Goal: Book appointment/travel/reservation

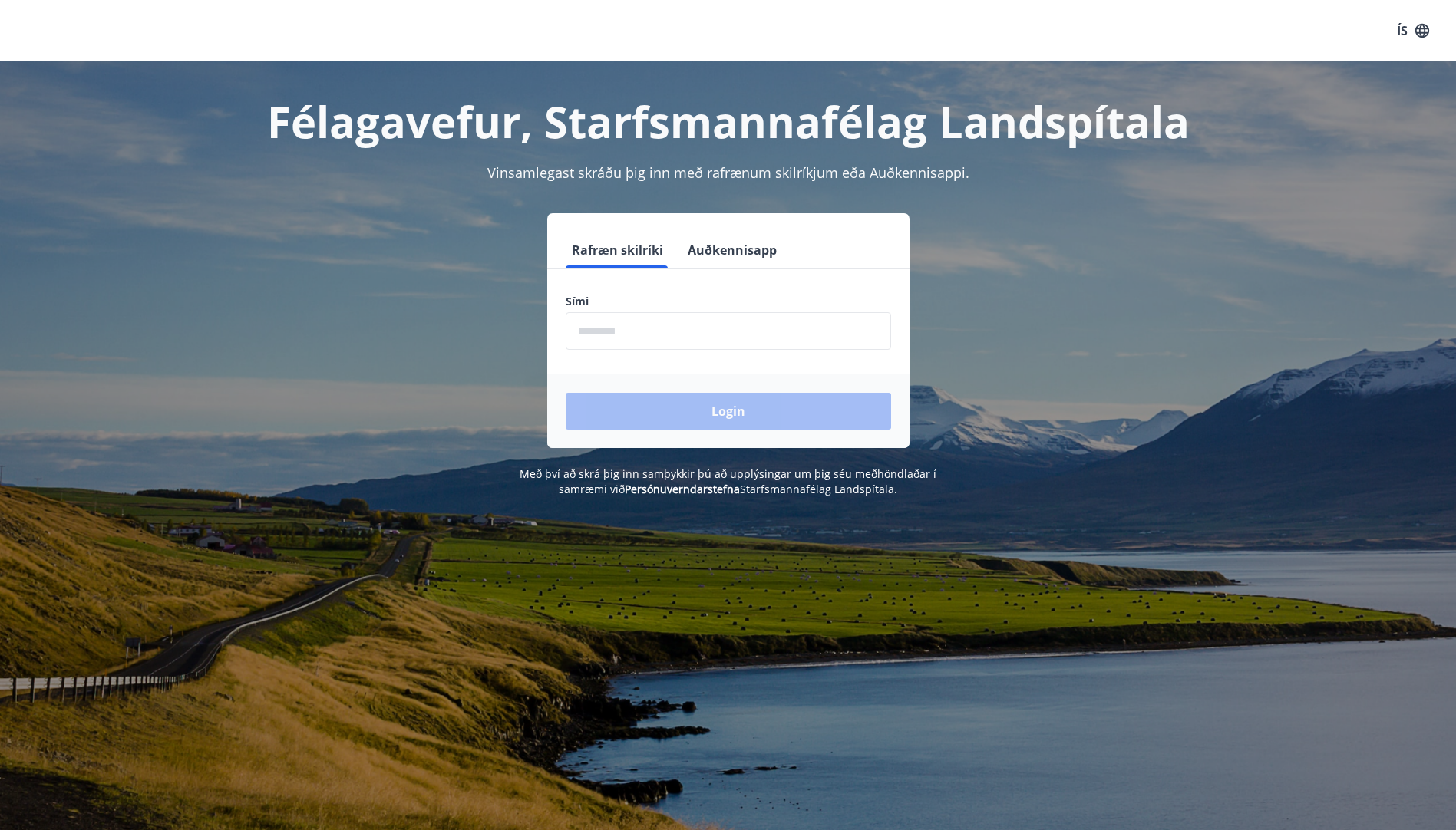
click at [642, 332] on input "phone" at bounding box center [728, 331] width 325 height 38
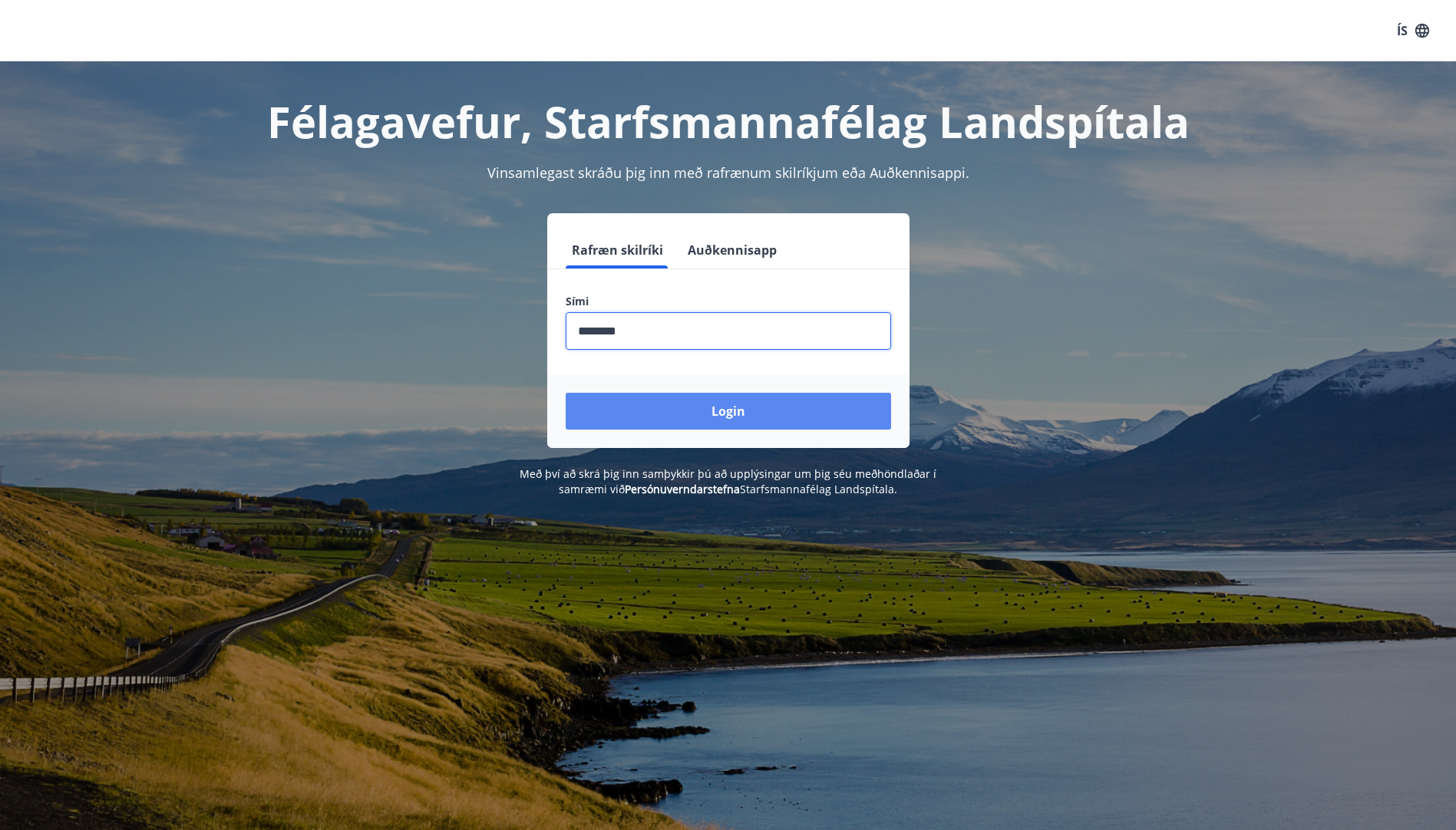
type input "********"
click at [805, 414] on button "Login" at bounding box center [728, 411] width 325 height 37
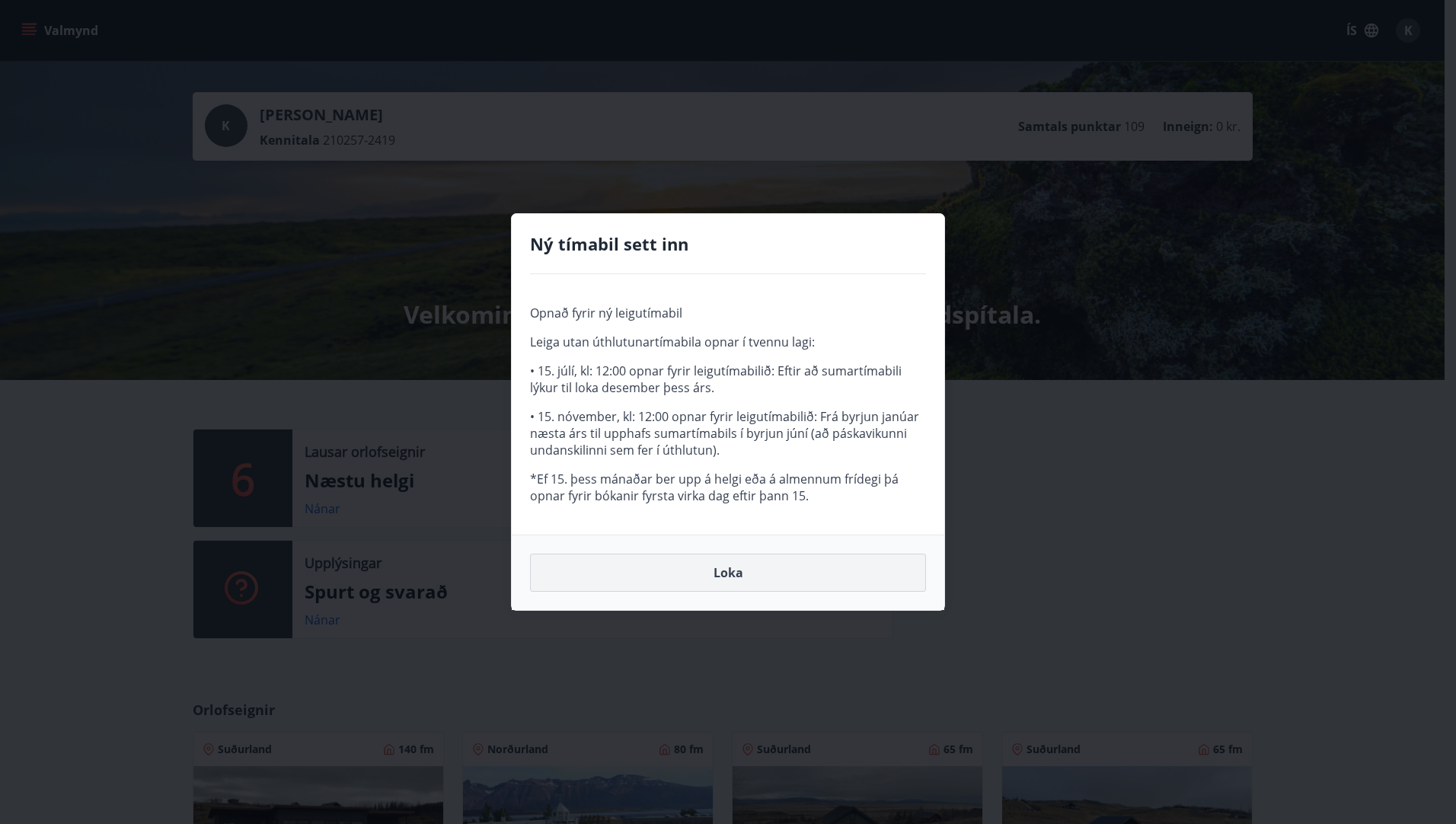
click at [723, 576] on button "Loka" at bounding box center [727, 573] width 396 height 38
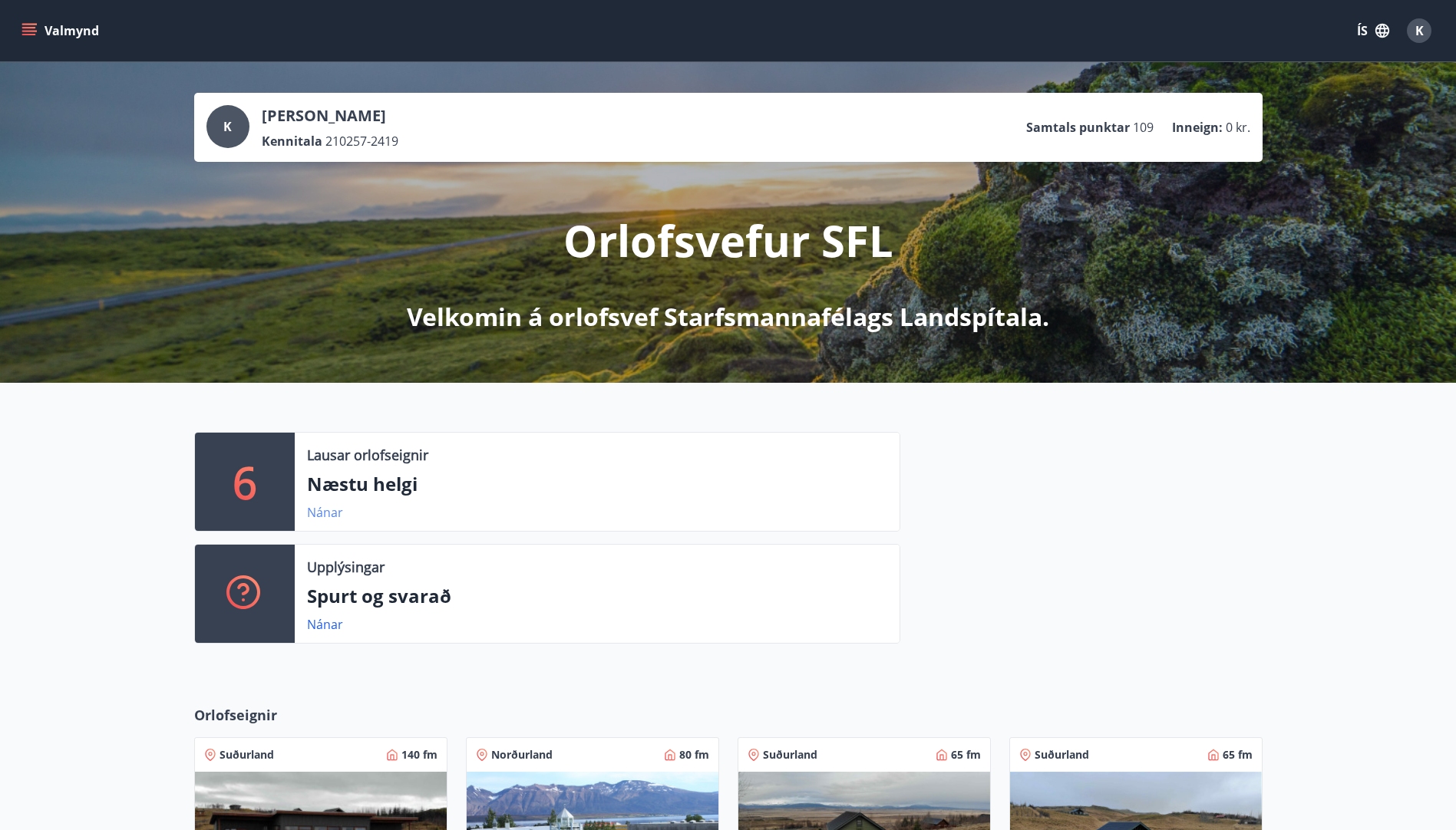
click at [329, 514] on link "Nánar" at bounding box center [325, 513] width 36 height 17
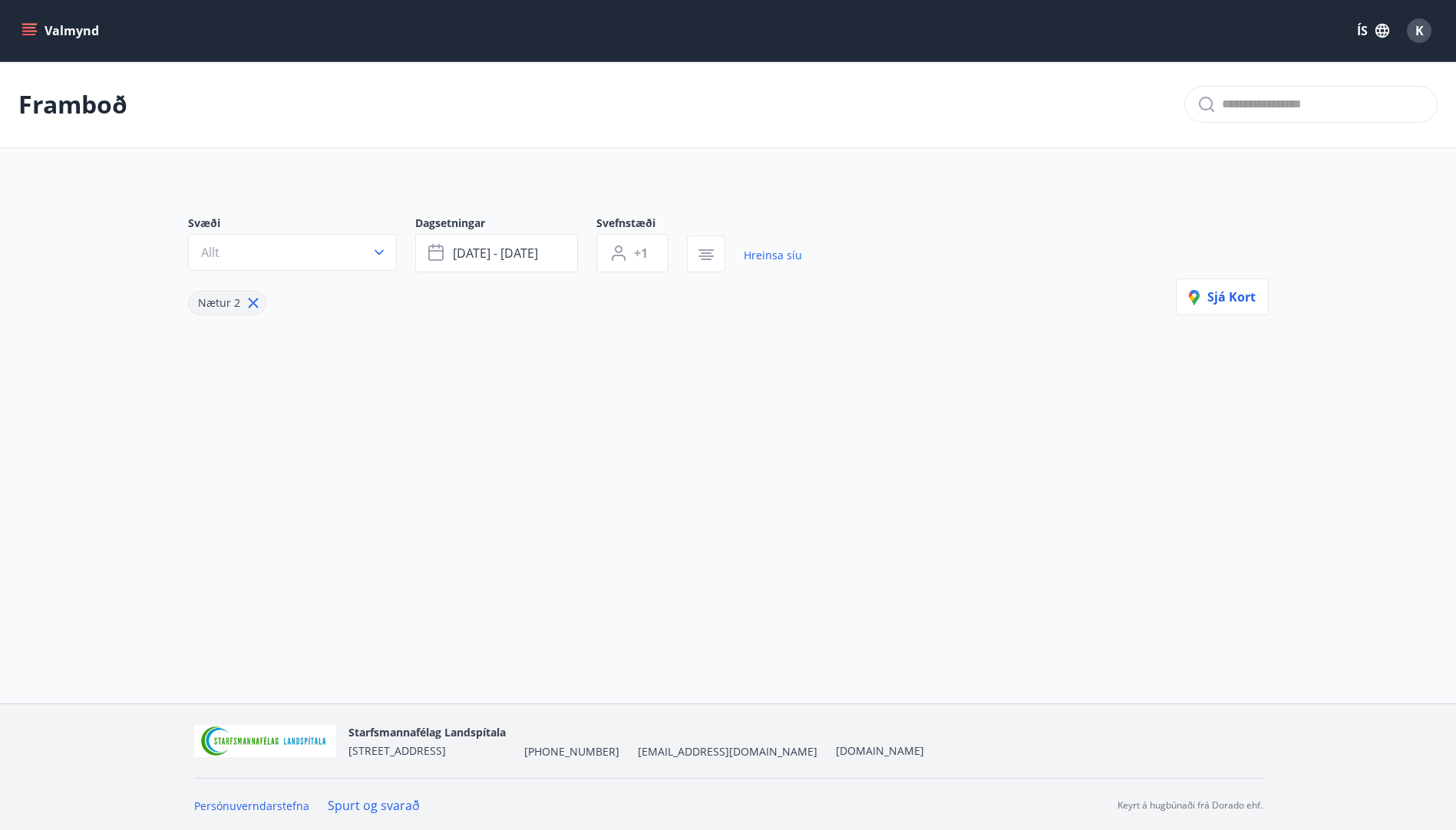
type input "*"
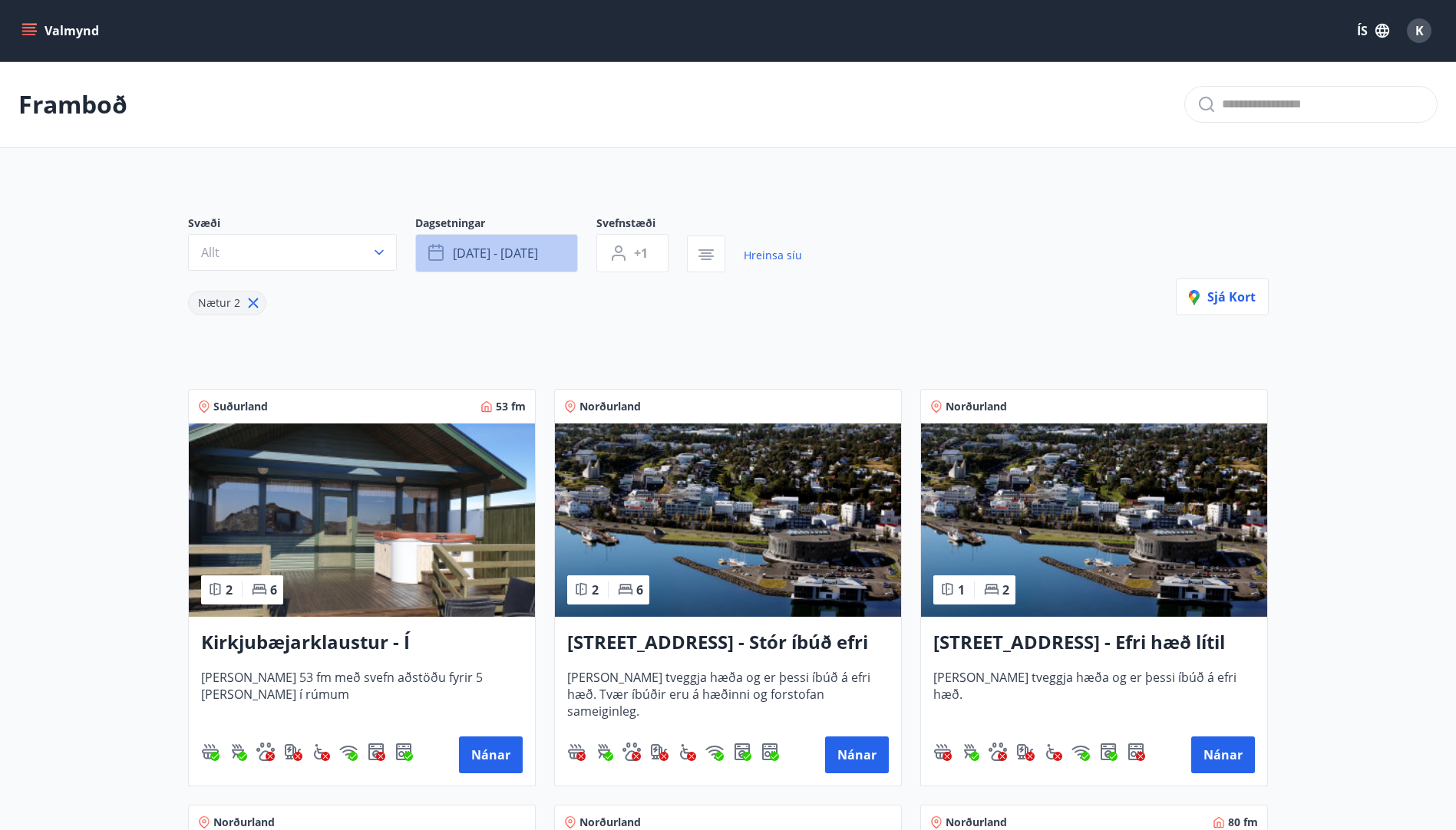
click at [487, 251] on span "sep 19 - sep 22" at bounding box center [495, 253] width 85 height 17
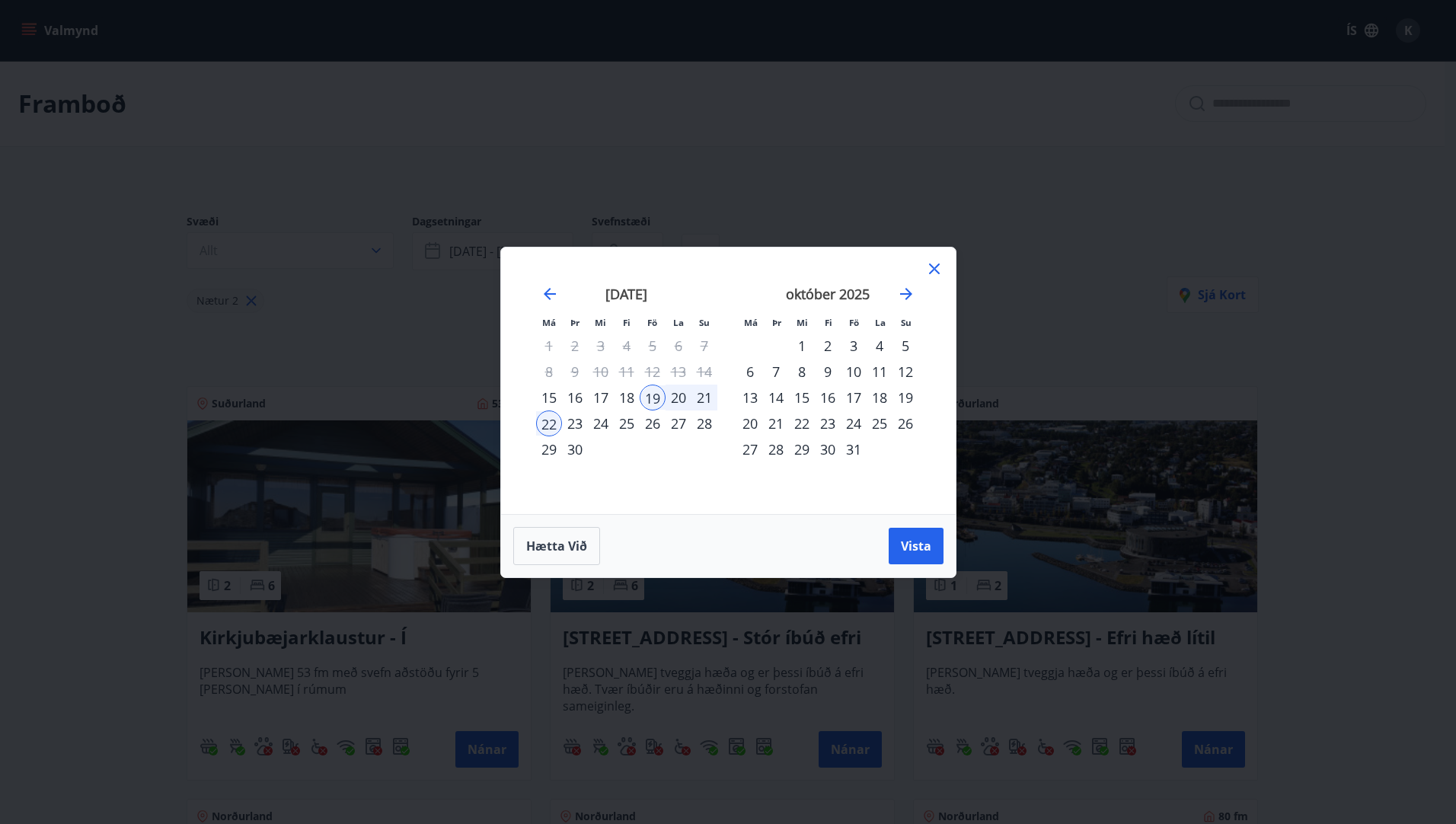
click at [337, 259] on div "Má Þr Mi Fi Fö La Su Má Þr Mi Fi Fö La Su ágúst 2025 1 2 3 4 5 6 7 8 9 10 11 12…" at bounding box center [728, 412] width 1456 height 824
click at [540, 554] on button "Hætta við" at bounding box center [556, 546] width 86 height 38
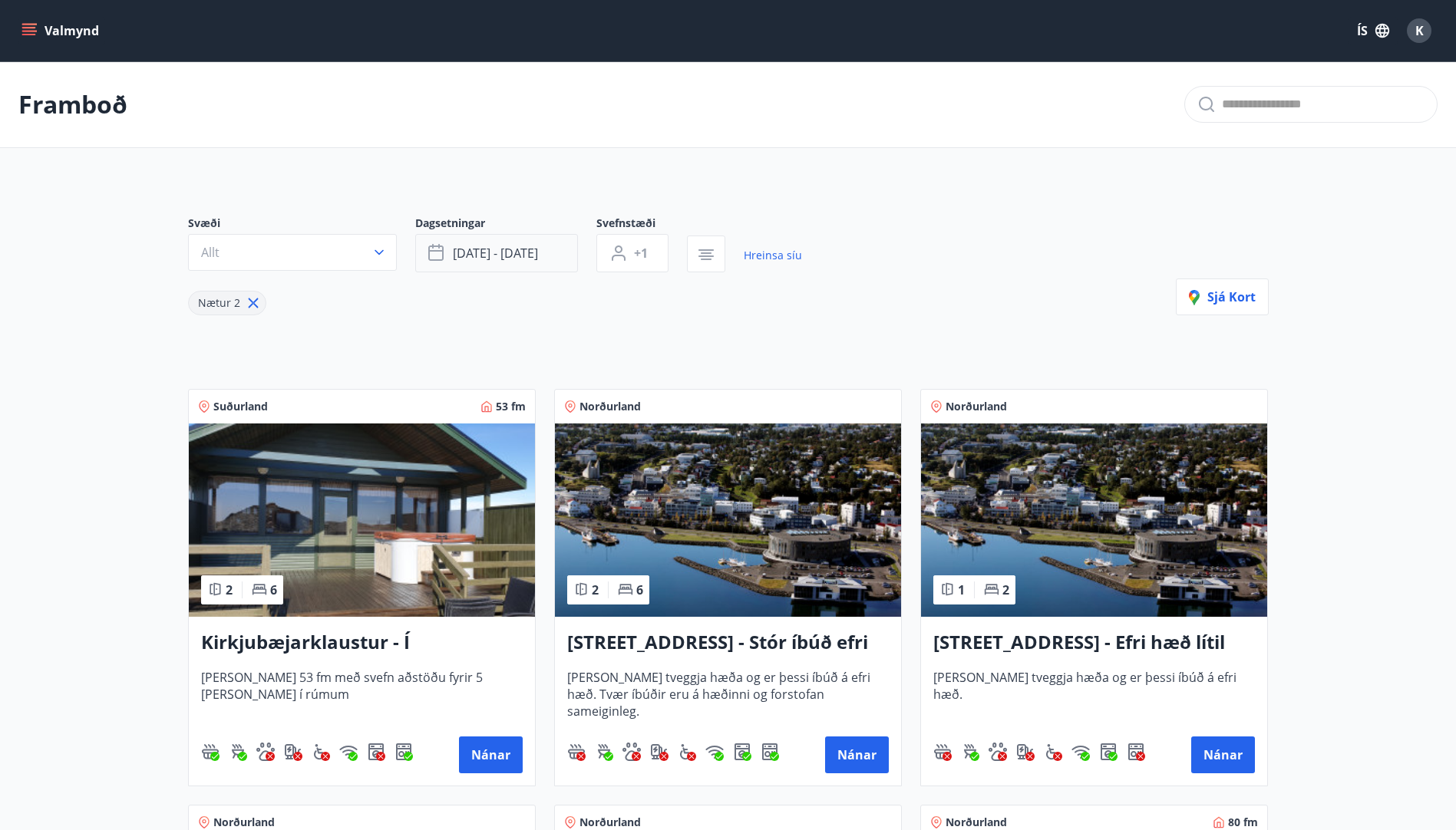
click at [545, 260] on button "sep 19 - sep 22" at bounding box center [496, 253] width 162 height 39
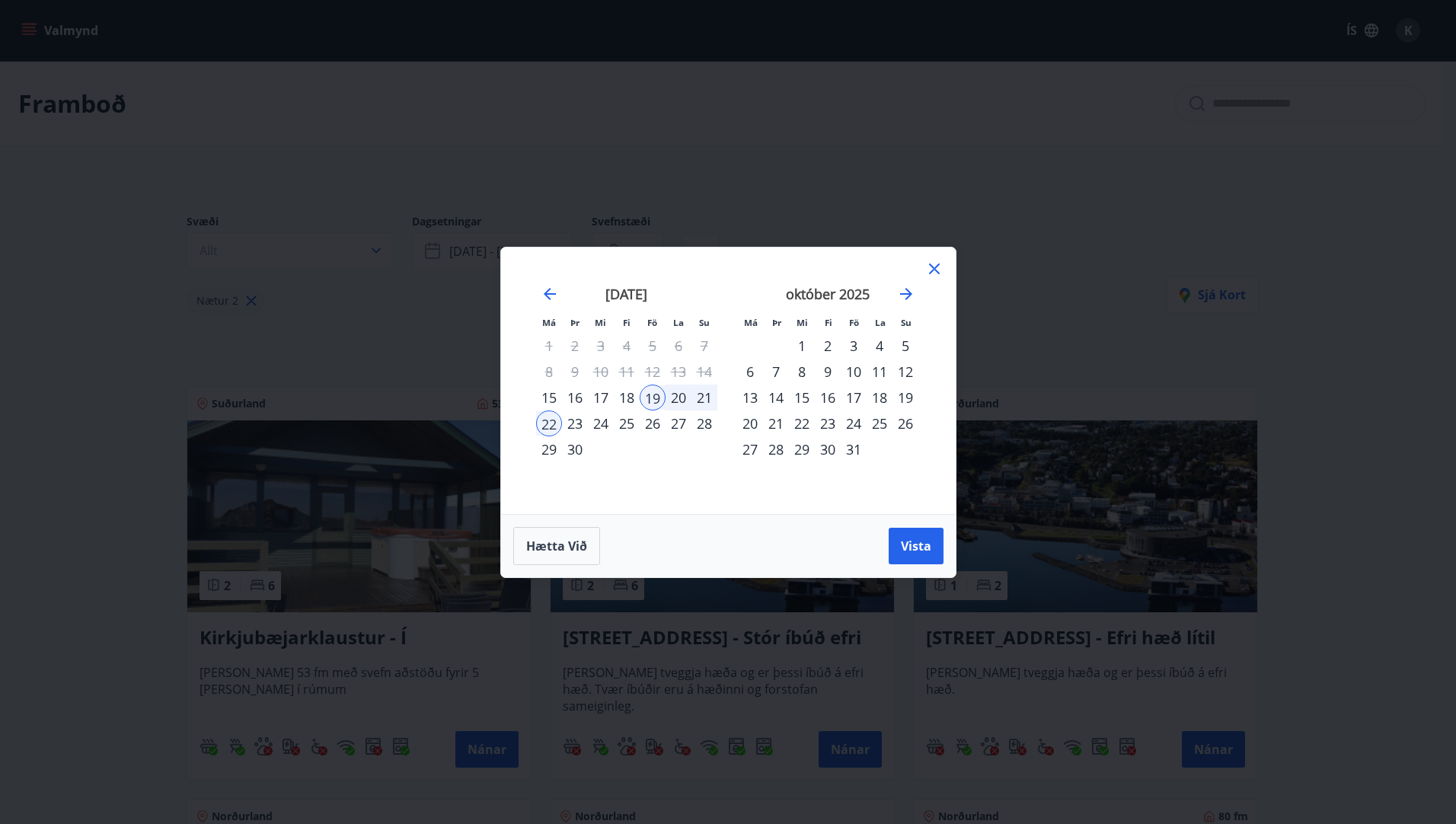
click at [854, 454] on div "31" at bounding box center [854, 450] width 25 height 25
click at [651, 398] on div "19" at bounding box center [652, 398] width 25 height 25
click at [848, 445] on div "31" at bounding box center [854, 450] width 25 height 25
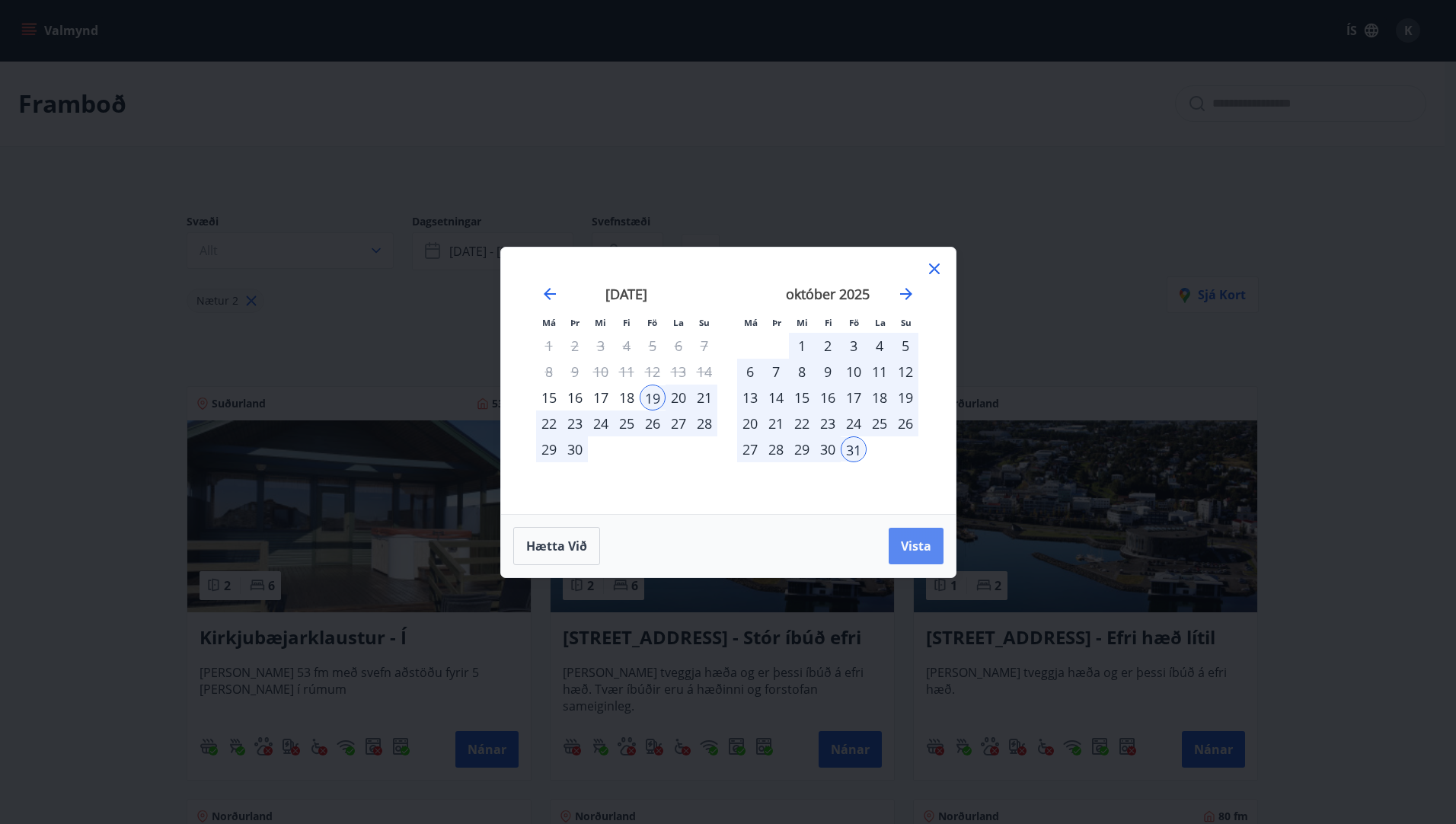
click at [925, 549] on span "Vista" at bounding box center [915, 546] width 30 height 16
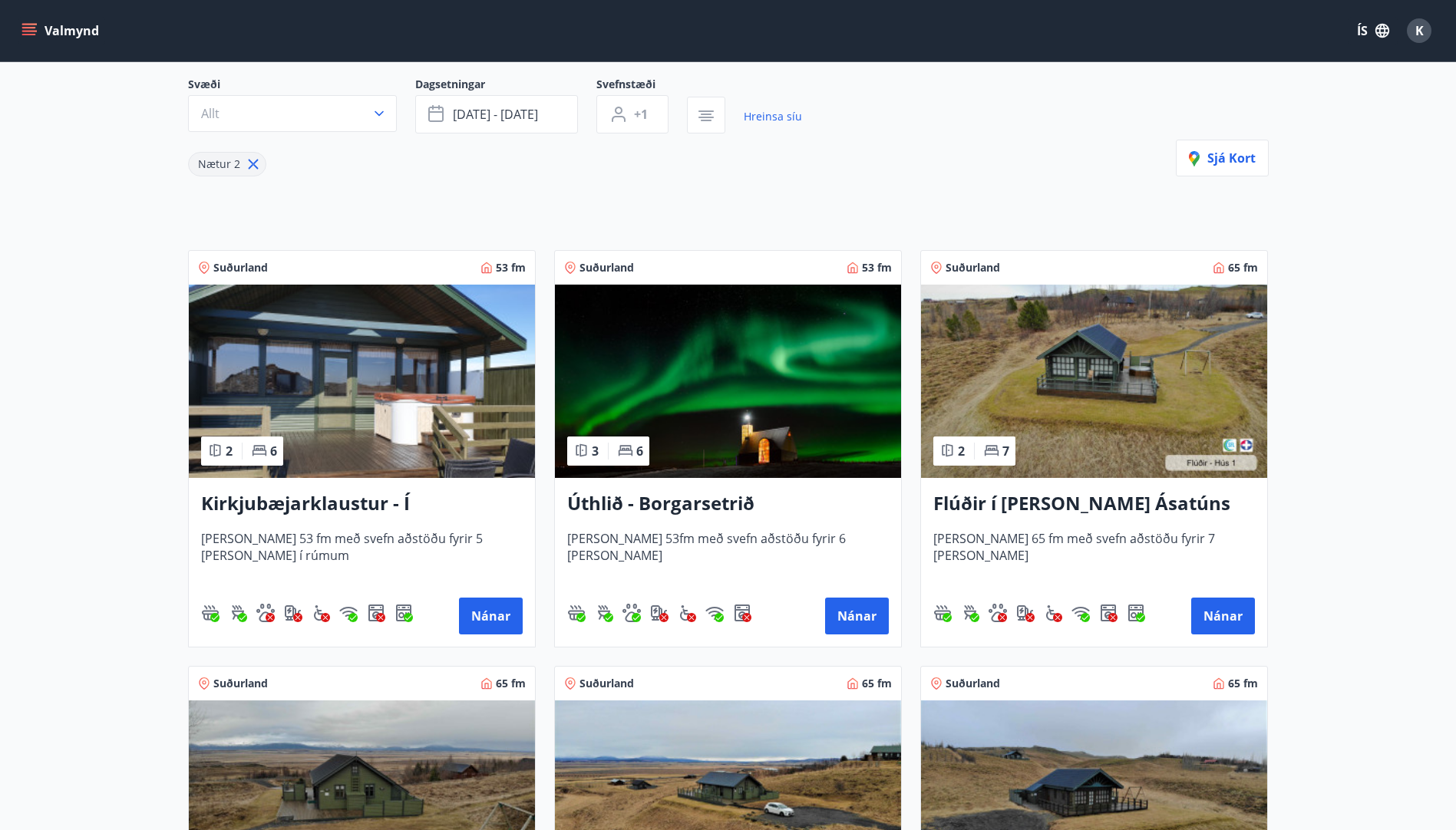
scroll to position [77, 0]
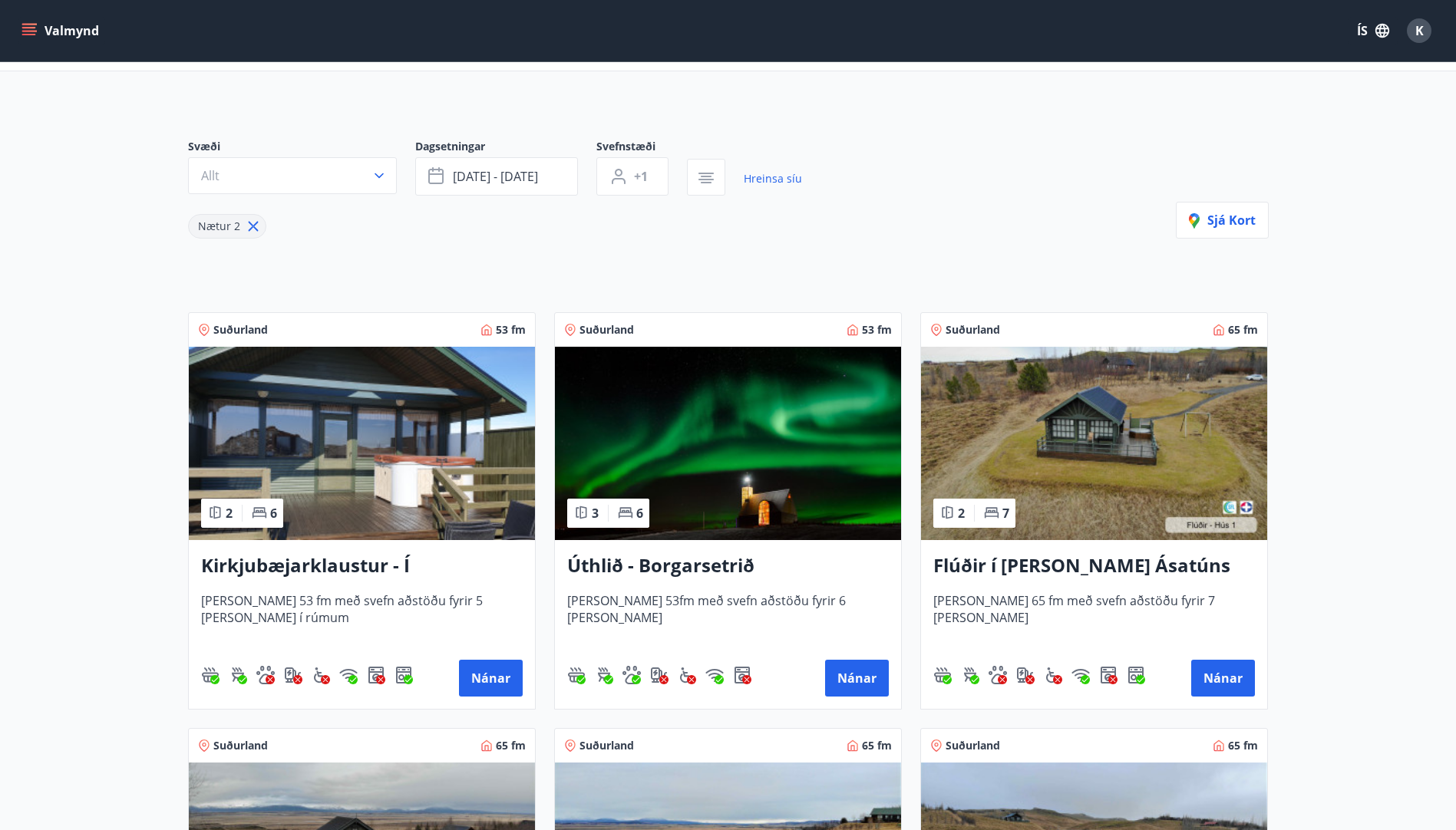
click at [714, 474] on img at bounding box center [727, 443] width 346 height 194
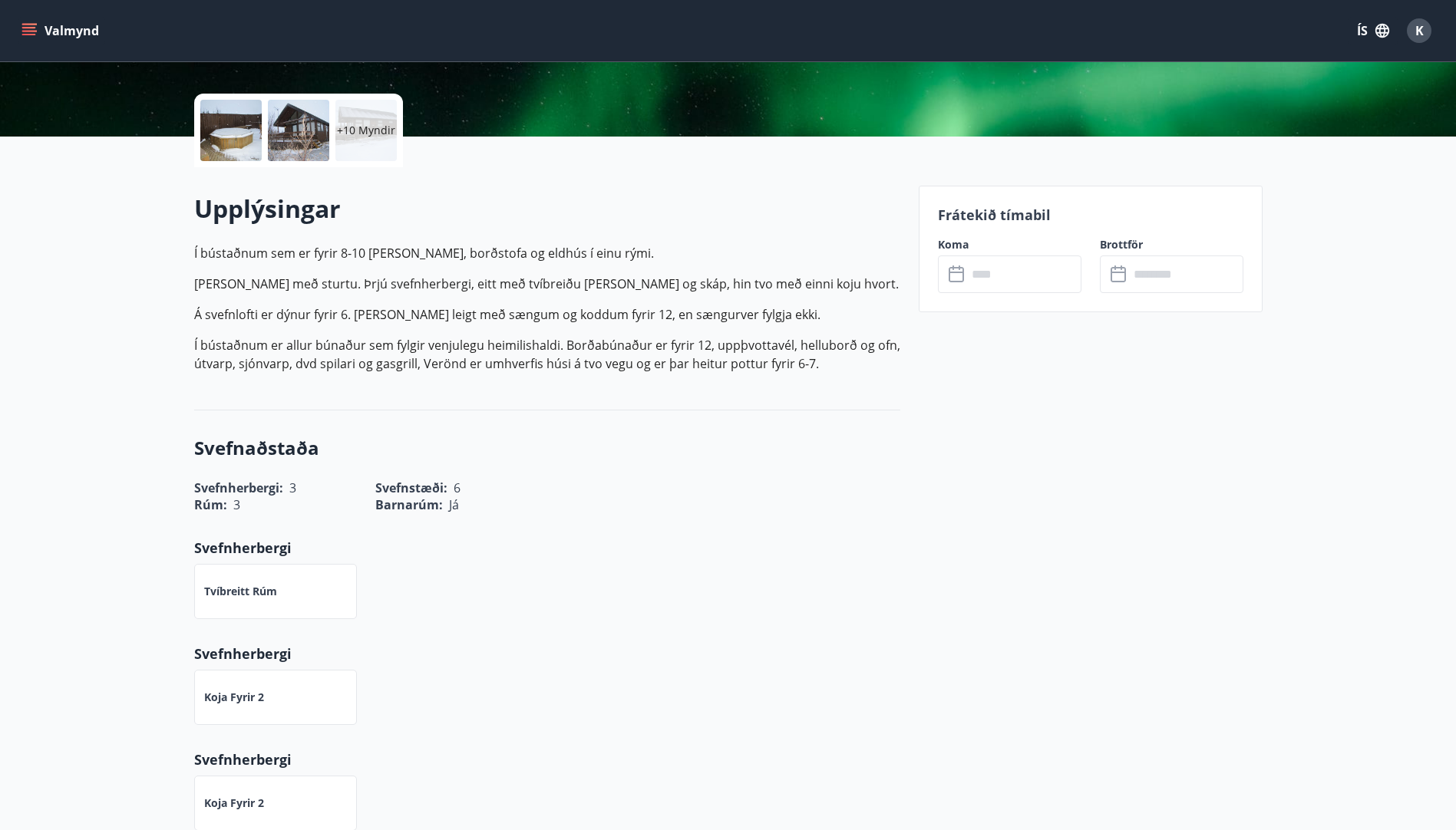
scroll to position [77, 0]
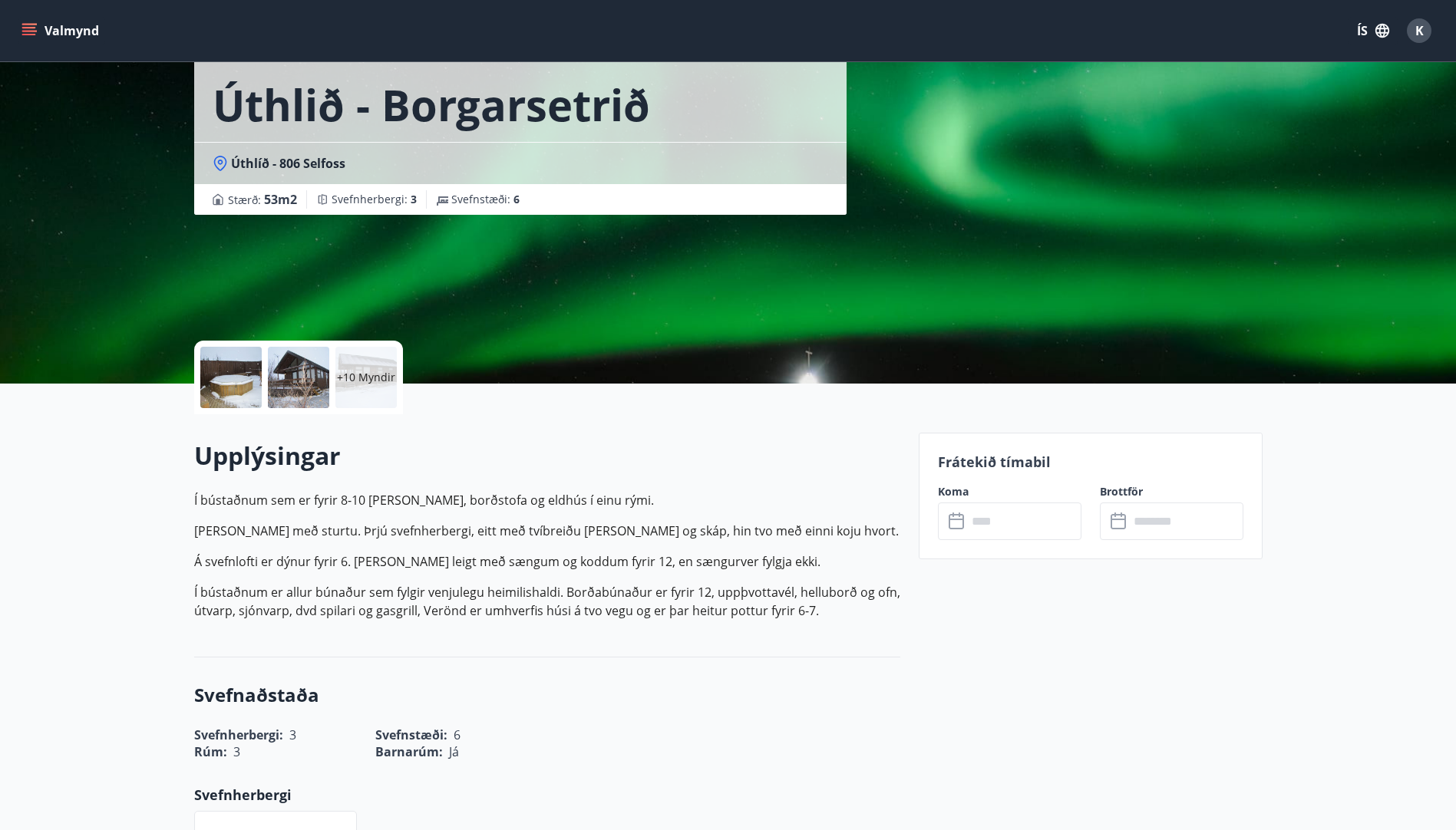
click at [981, 526] on input "text" at bounding box center [1023, 521] width 115 height 38
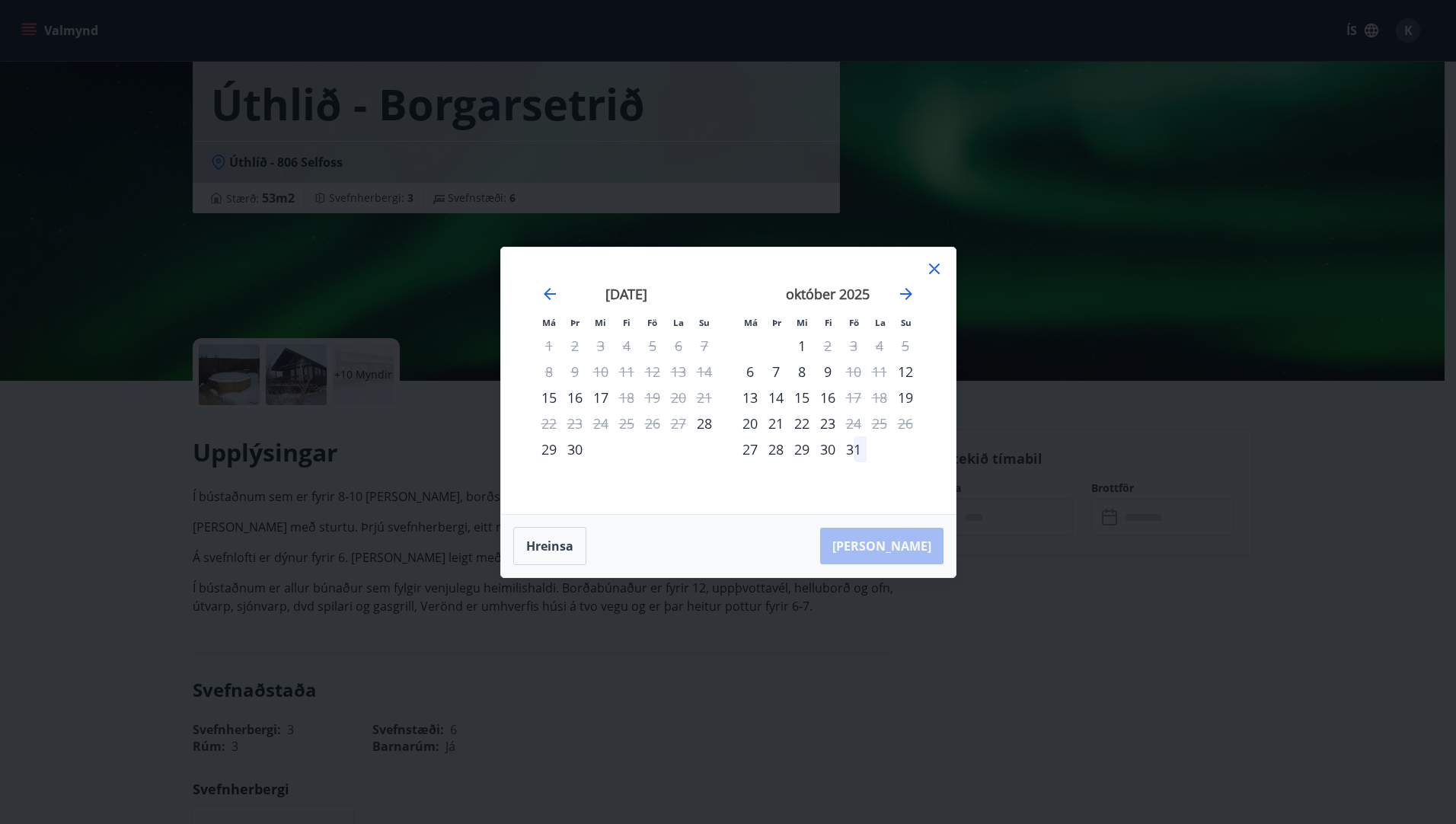
click at [935, 271] on icon at bounding box center [935, 269] width 18 height 18
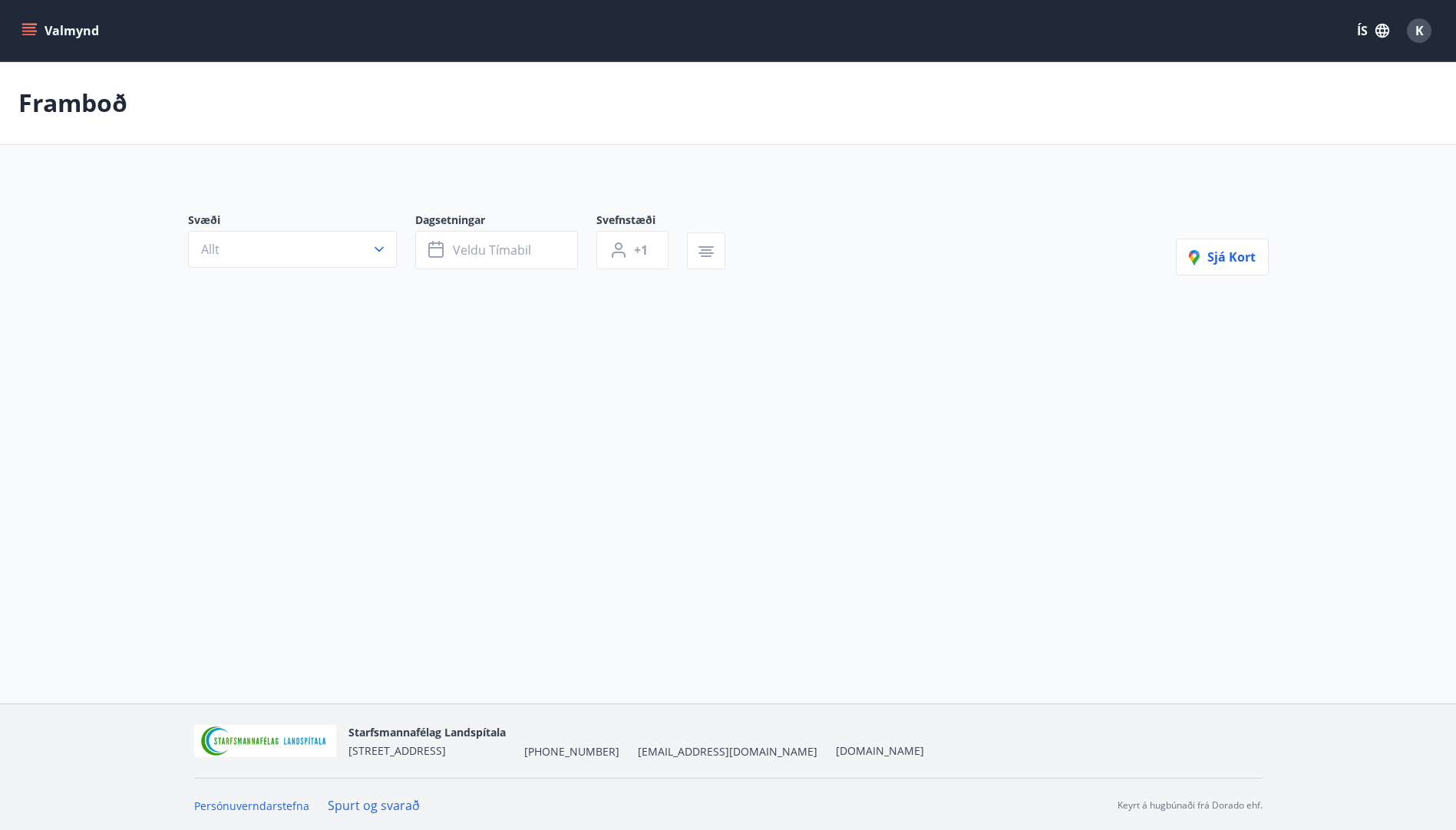
type input "*"
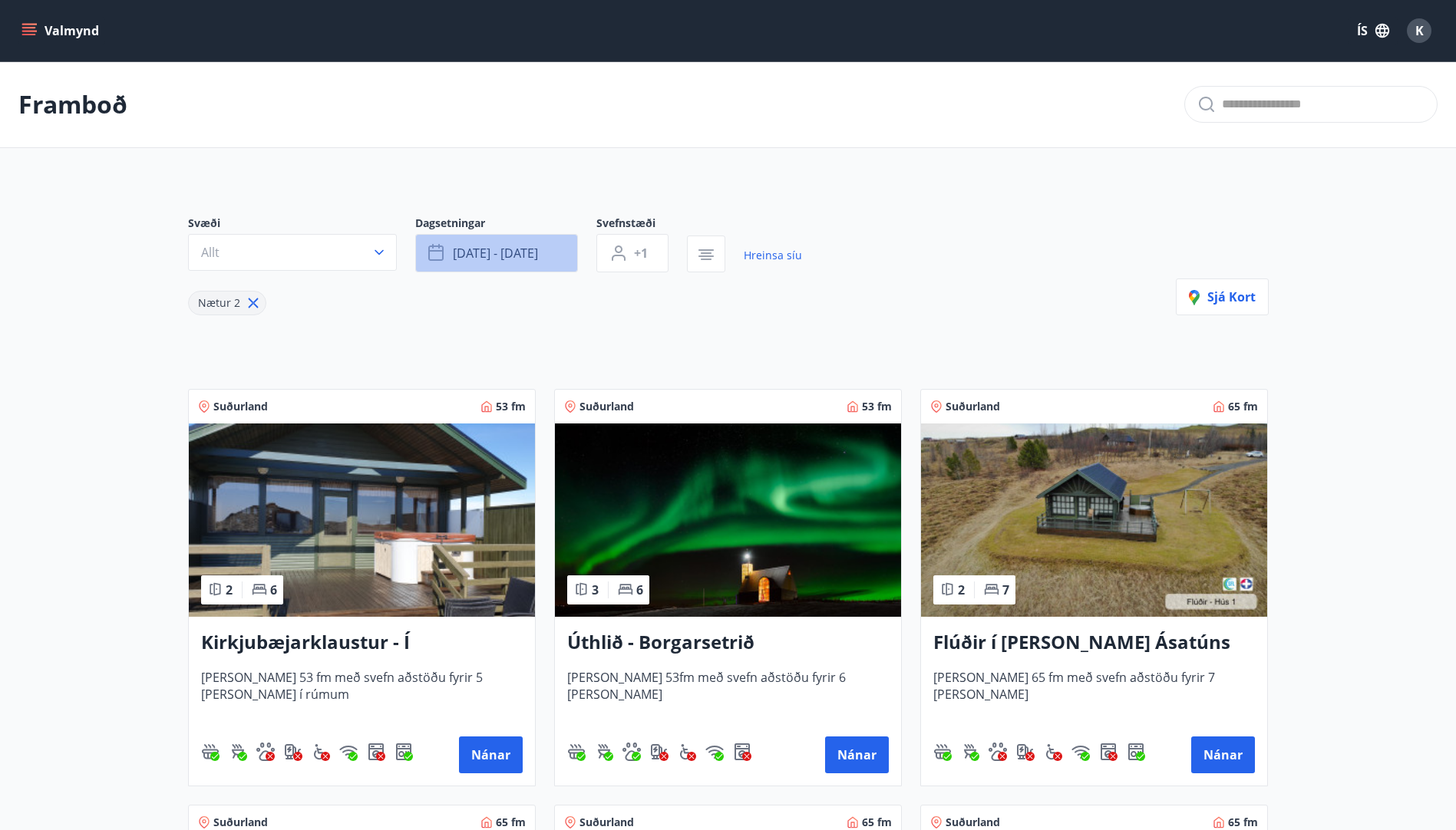
click at [529, 256] on span "sep 19 - okt 31" at bounding box center [495, 253] width 85 height 17
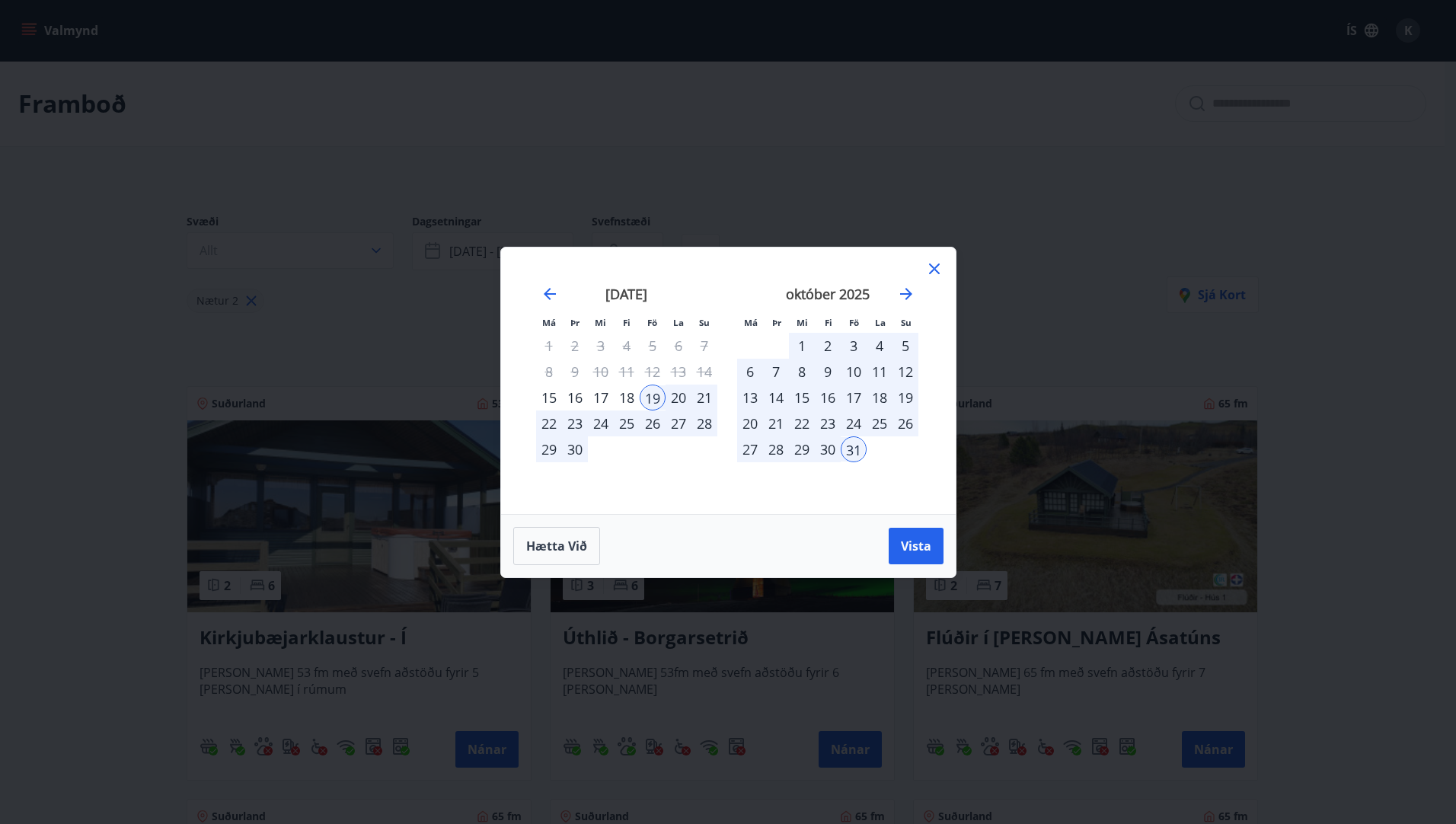
click at [682, 399] on div "20" at bounding box center [678, 398] width 25 height 25
click at [544, 428] on div "22" at bounding box center [549, 423] width 25 height 25
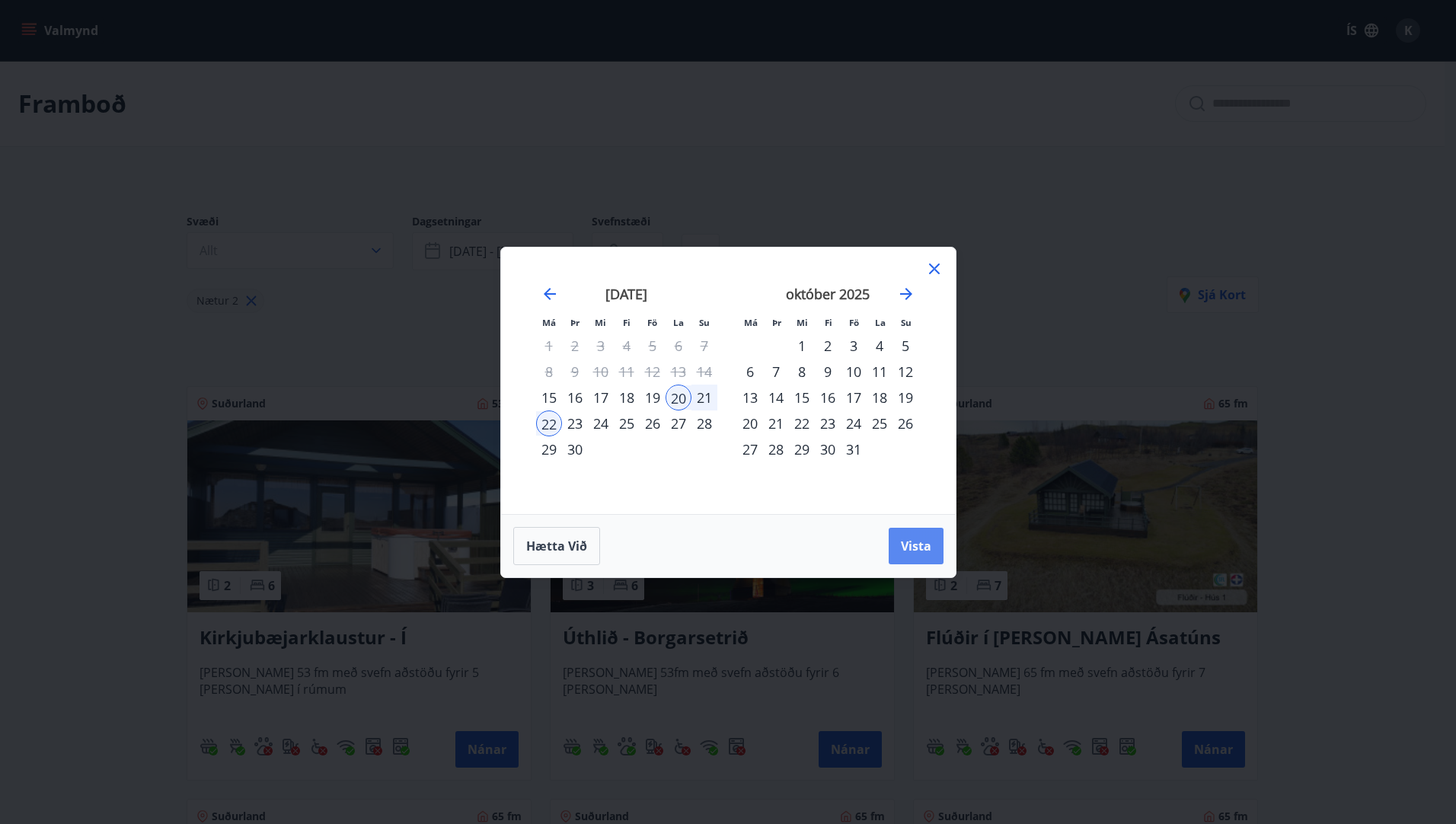
click at [935, 558] on button "Vista" at bounding box center [916, 546] width 55 height 36
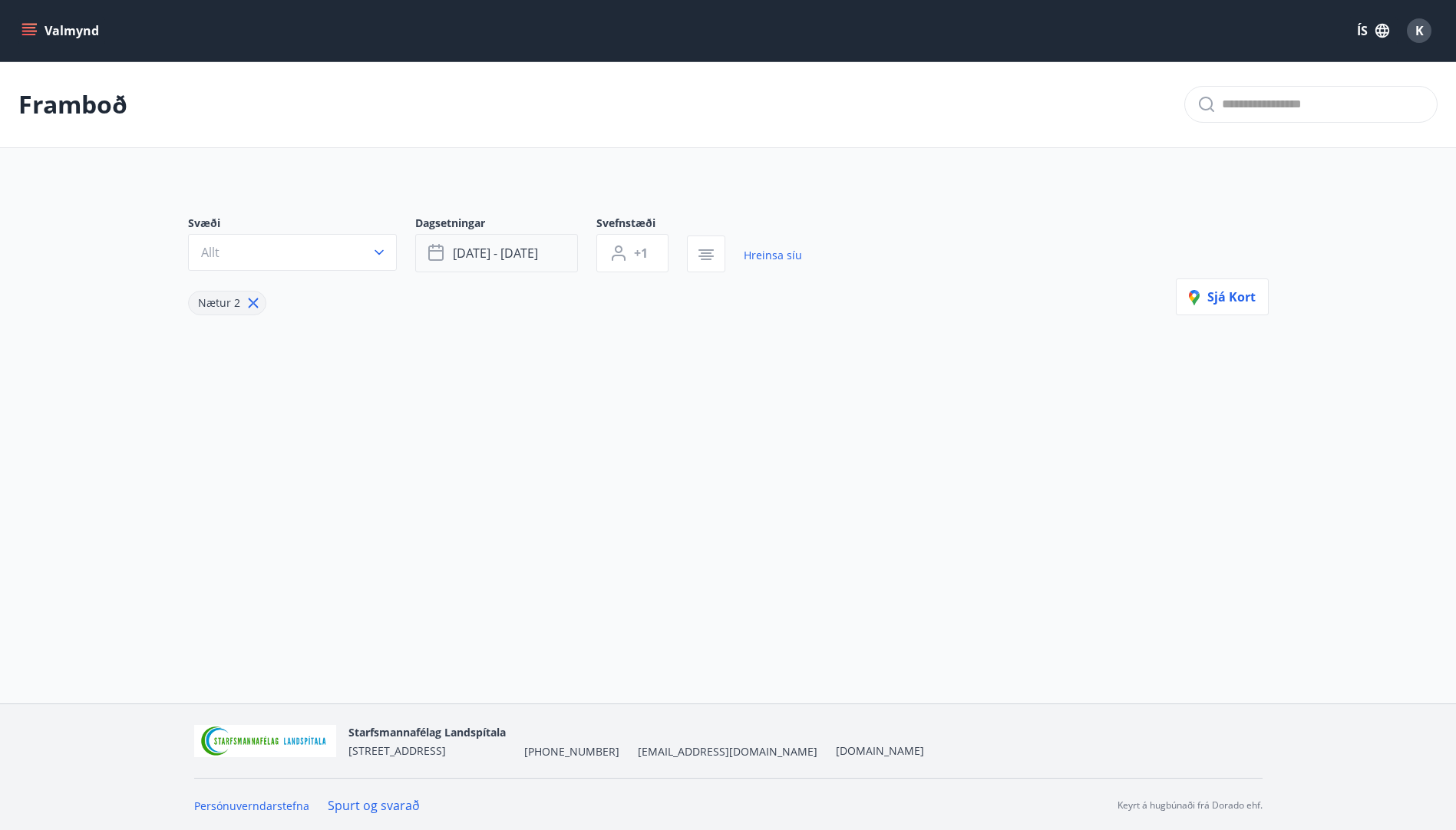
click at [542, 252] on button "sep 20 - sep 22" at bounding box center [496, 253] width 162 height 39
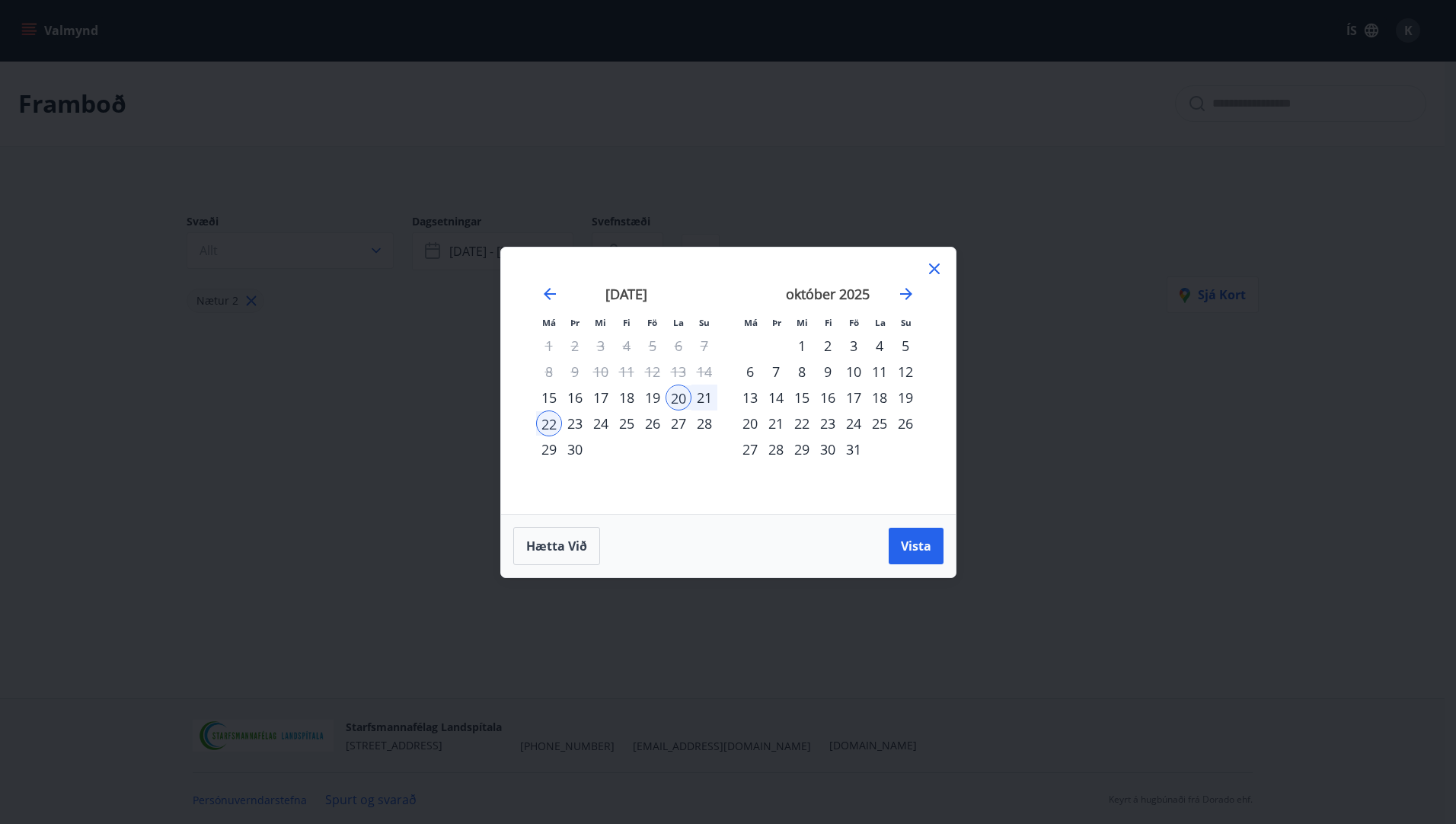
click at [877, 372] on div "11" at bounding box center [879, 371] width 25 height 25
click at [746, 397] on div "13" at bounding box center [750, 398] width 25 height 25
click at [856, 371] on div "10" at bounding box center [854, 371] width 25 height 25
click at [752, 400] on div "13" at bounding box center [750, 398] width 25 height 25
click at [906, 376] on div "12" at bounding box center [905, 371] width 25 height 25
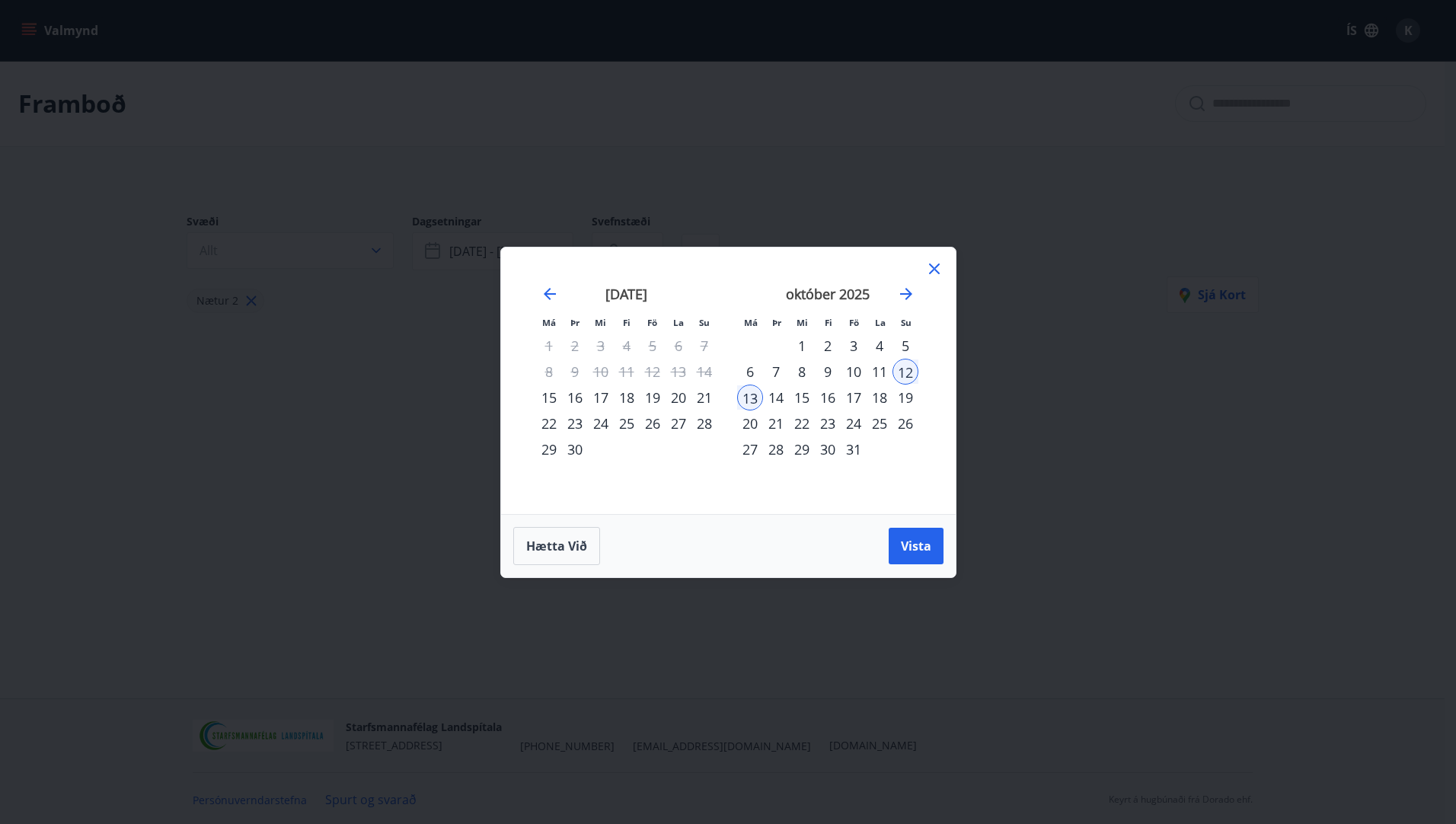
click at [752, 393] on div "13" at bounding box center [750, 398] width 25 height 25
click at [851, 372] on div "10" at bounding box center [854, 371] width 25 height 25
click at [908, 368] on div "12" at bounding box center [905, 371] width 25 height 25
click at [920, 549] on span "Vista" at bounding box center [915, 546] width 30 height 16
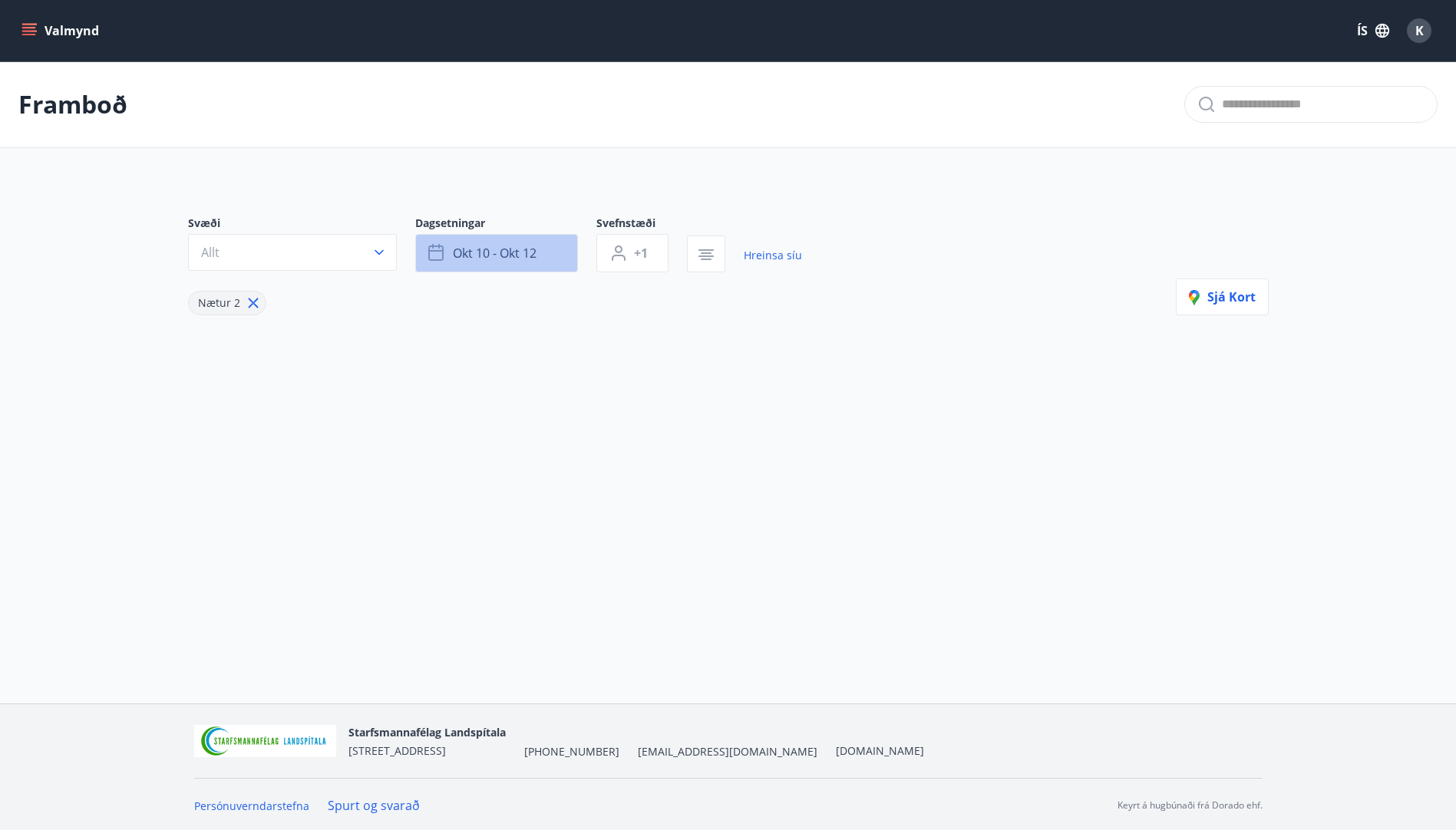
click at [510, 260] on span "okt 10 - okt 12" at bounding box center [494, 253] width 83 height 17
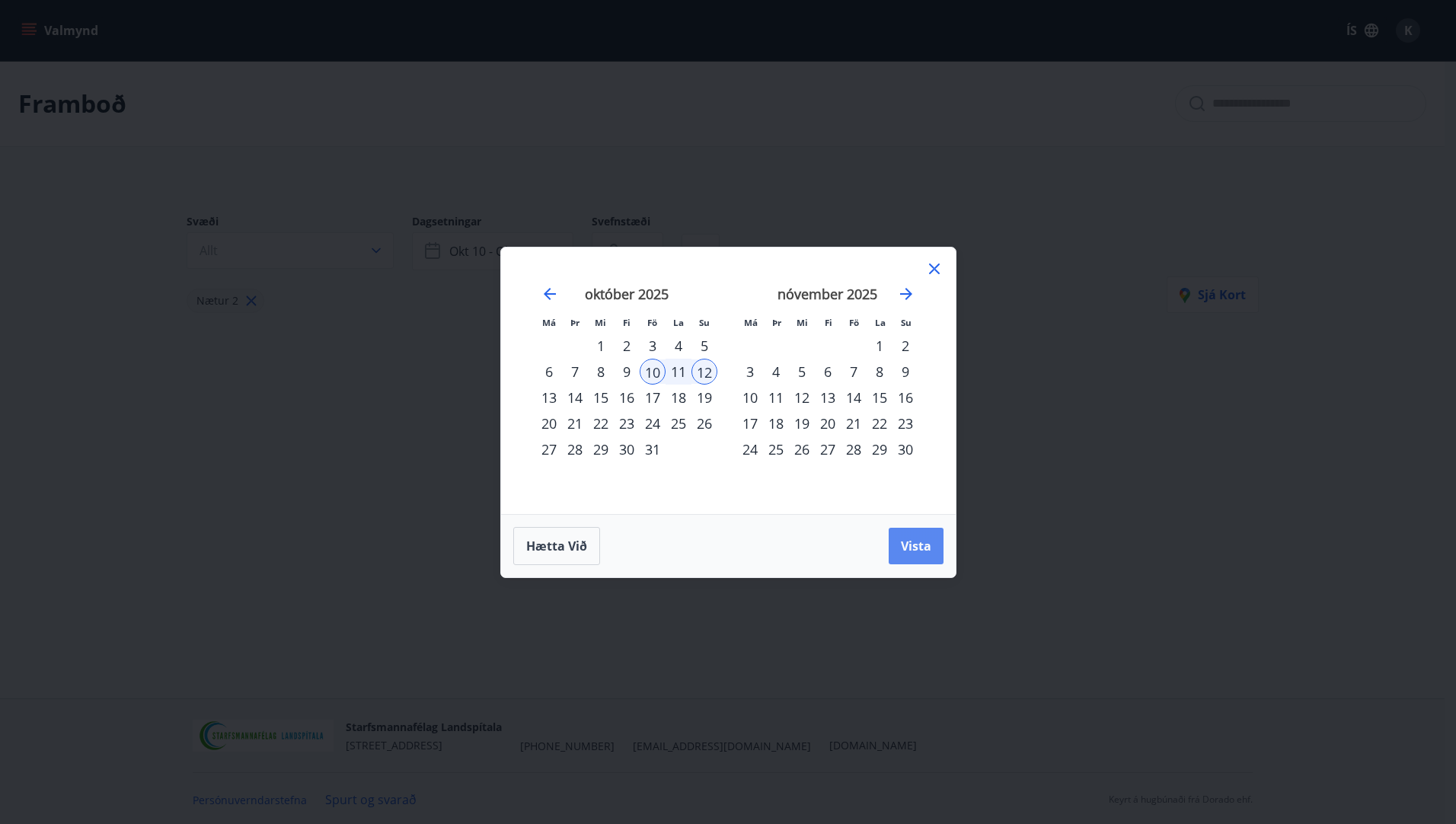
click at [928, 554] on button "Vista" at bounding box center [916, 546] width 55 height 36
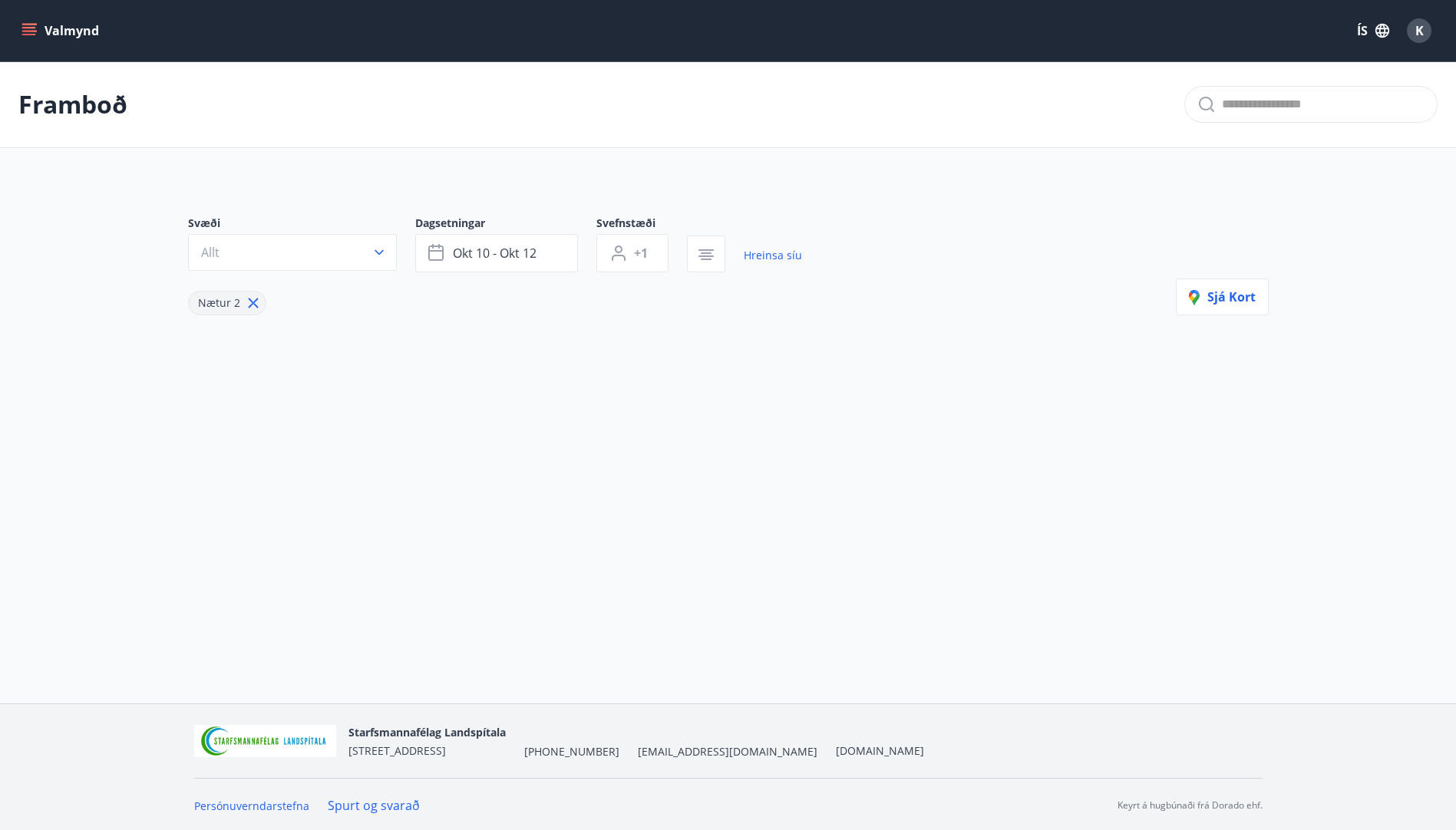
click at [67, 27] on button "Valmynd" at bounding box center [61, 30] width 87 height 28
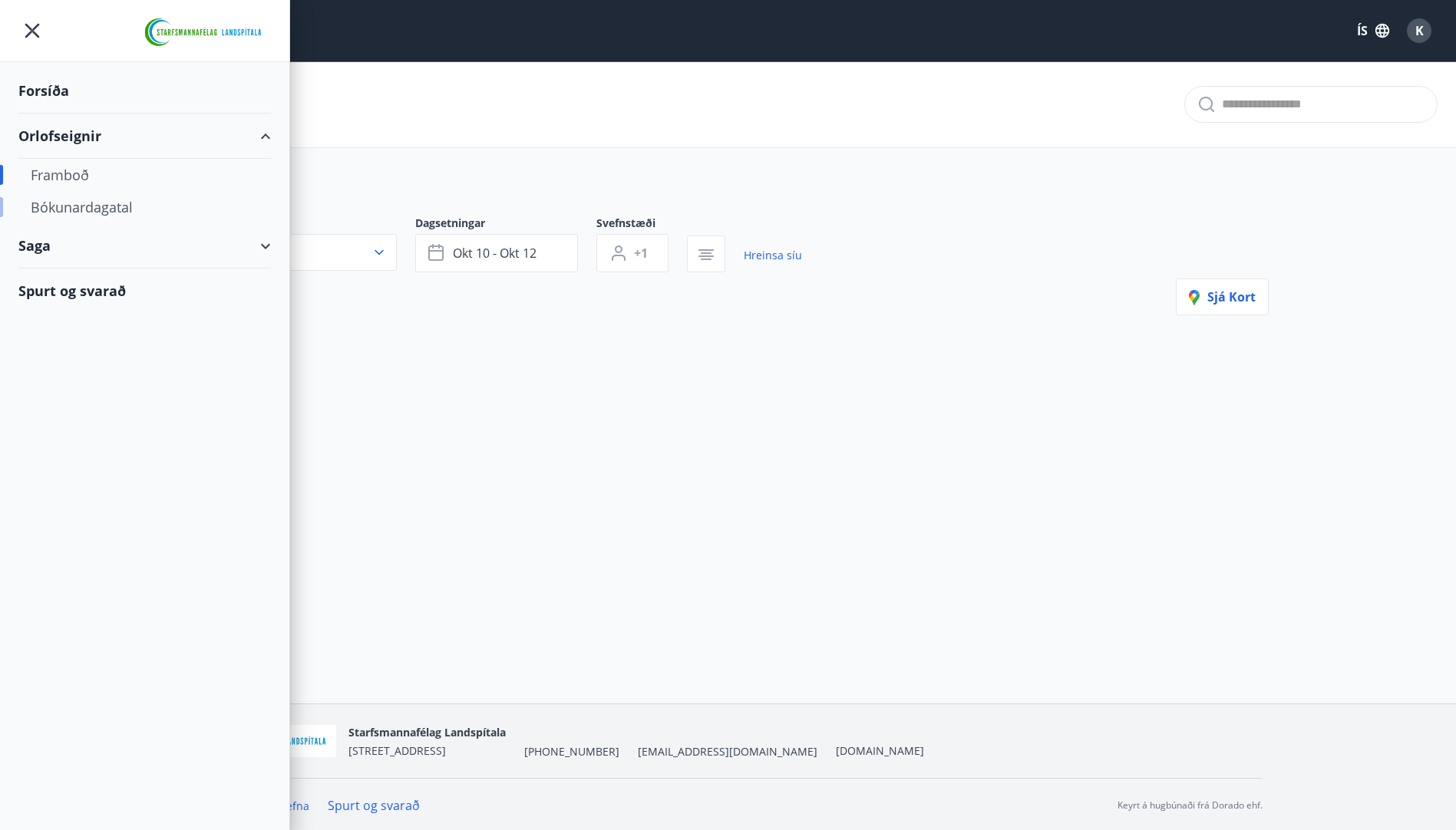
click at [97, 214] on div "Bókunardagatal" at bounding box center [144, 206] width 228 height 32
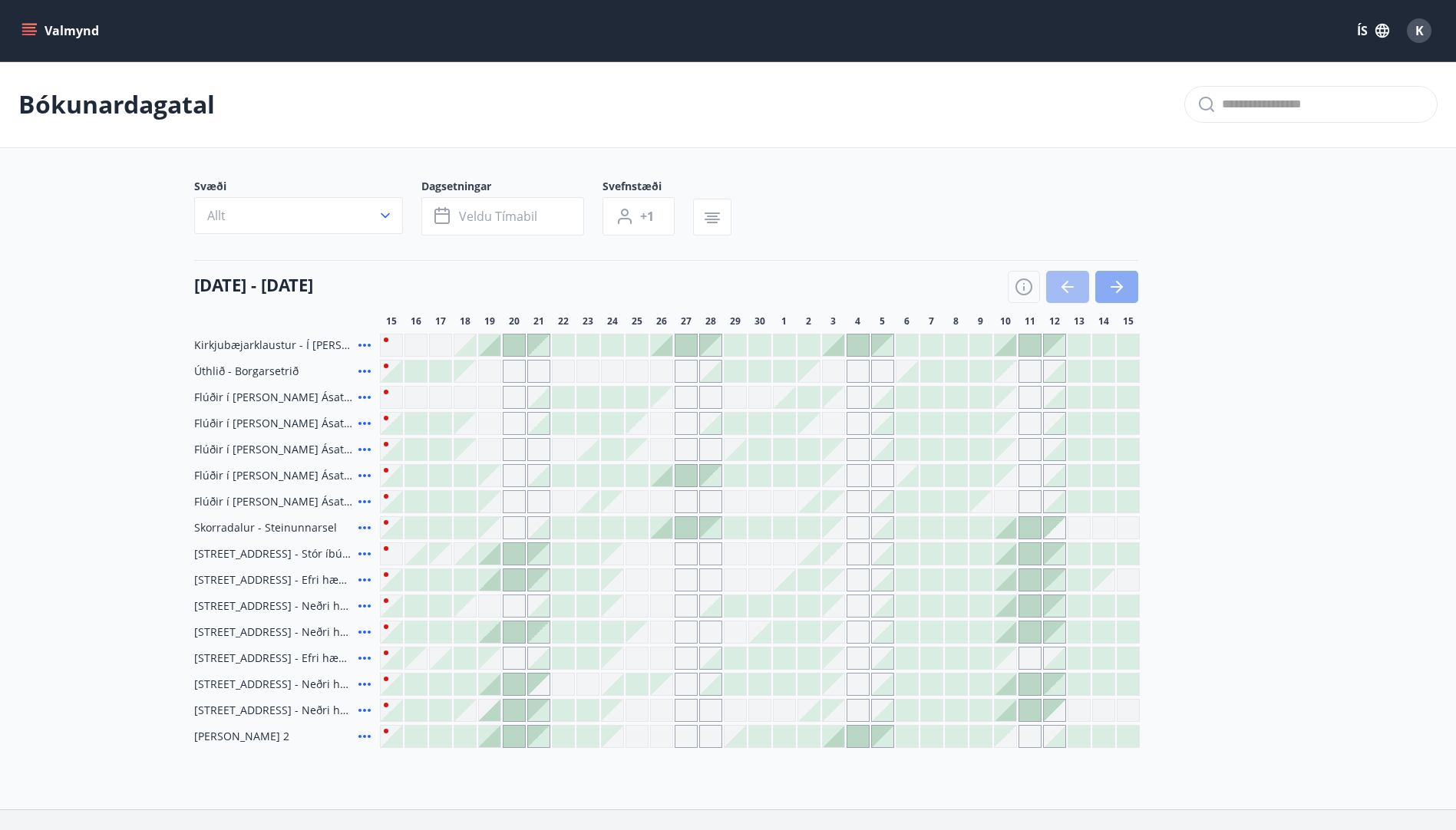
click at [1132, 288] on button "button" at bounding box center [1116, 286] width 43 height 32
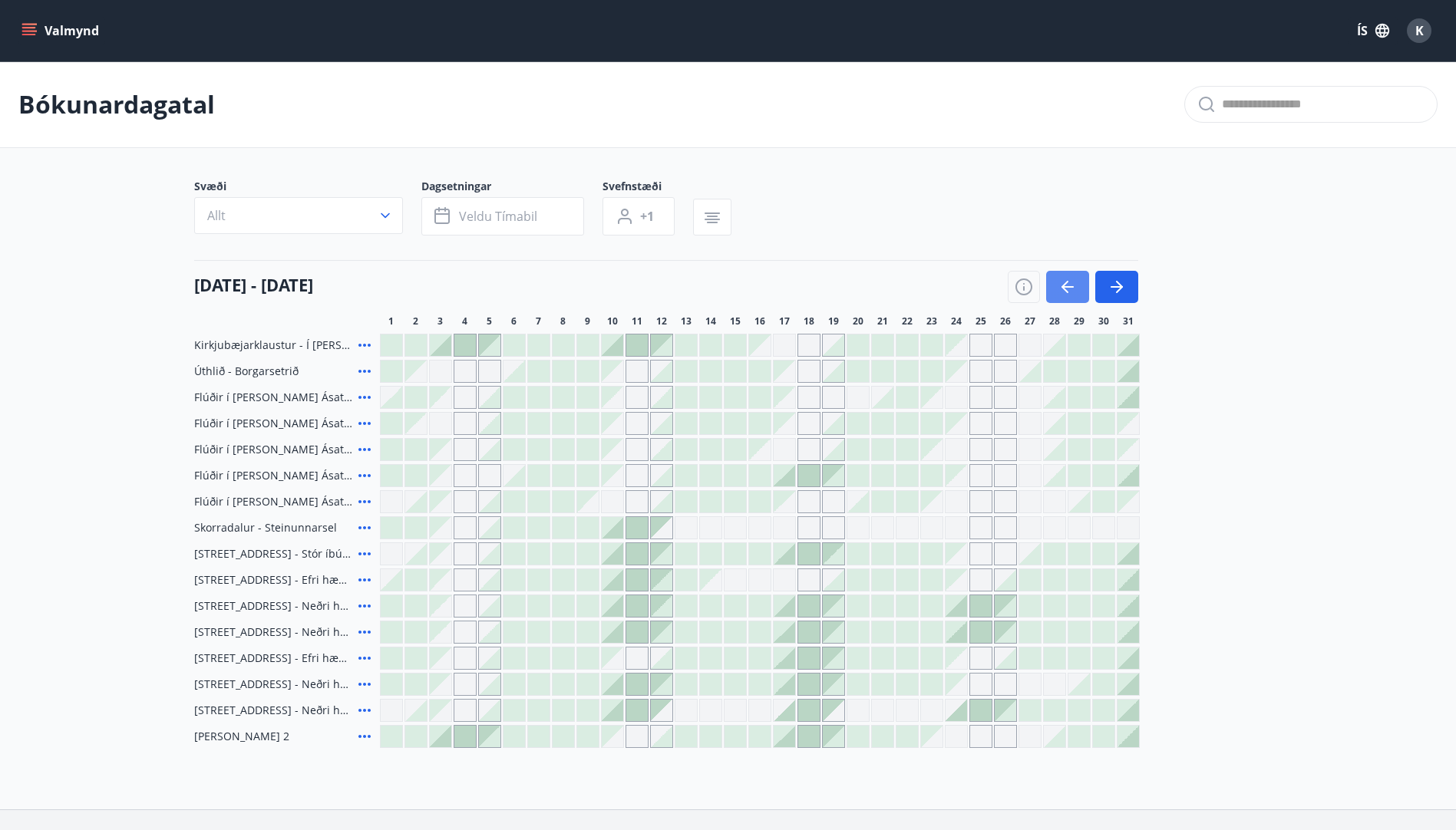
click at [1062, 293] on icon "button" at bounding box center [1067, 287] width 18 height 18
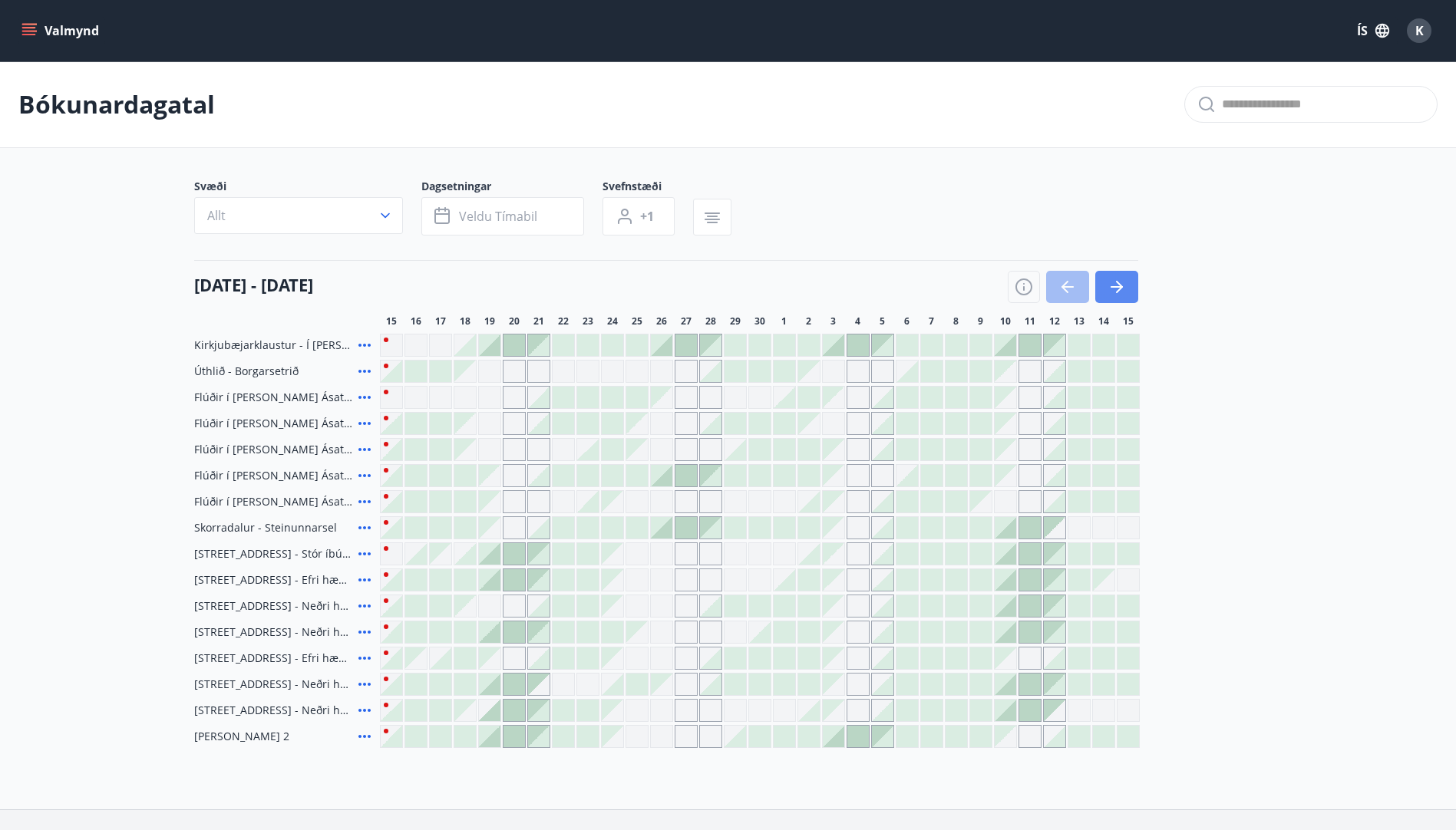
click at [1122, 288] on icon "button" at bounding box center [1117, 287] width 18 height 18
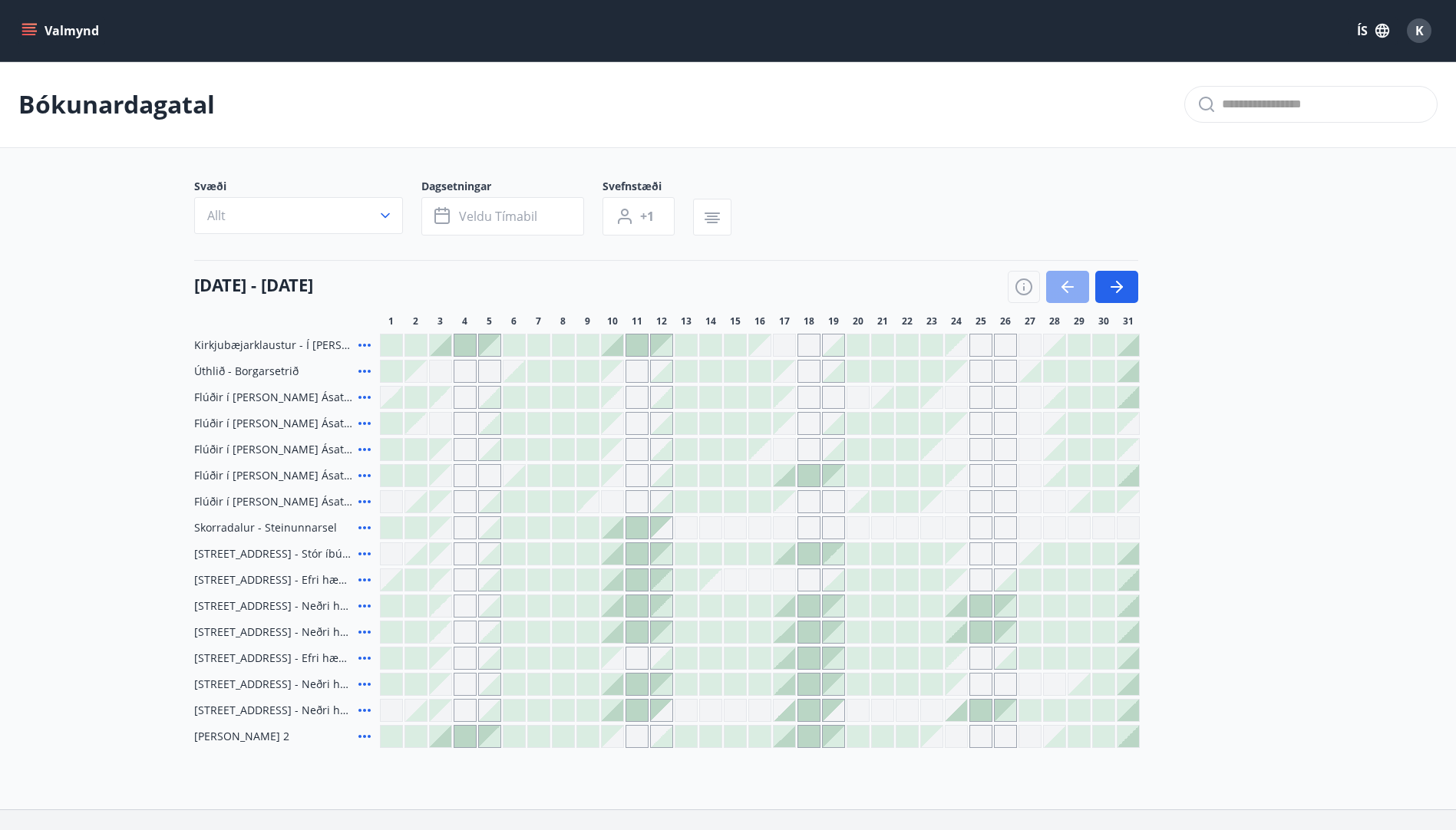
click at [1060, 287] on icon "button" at bounding box center [1067, 287] width 18 height 18
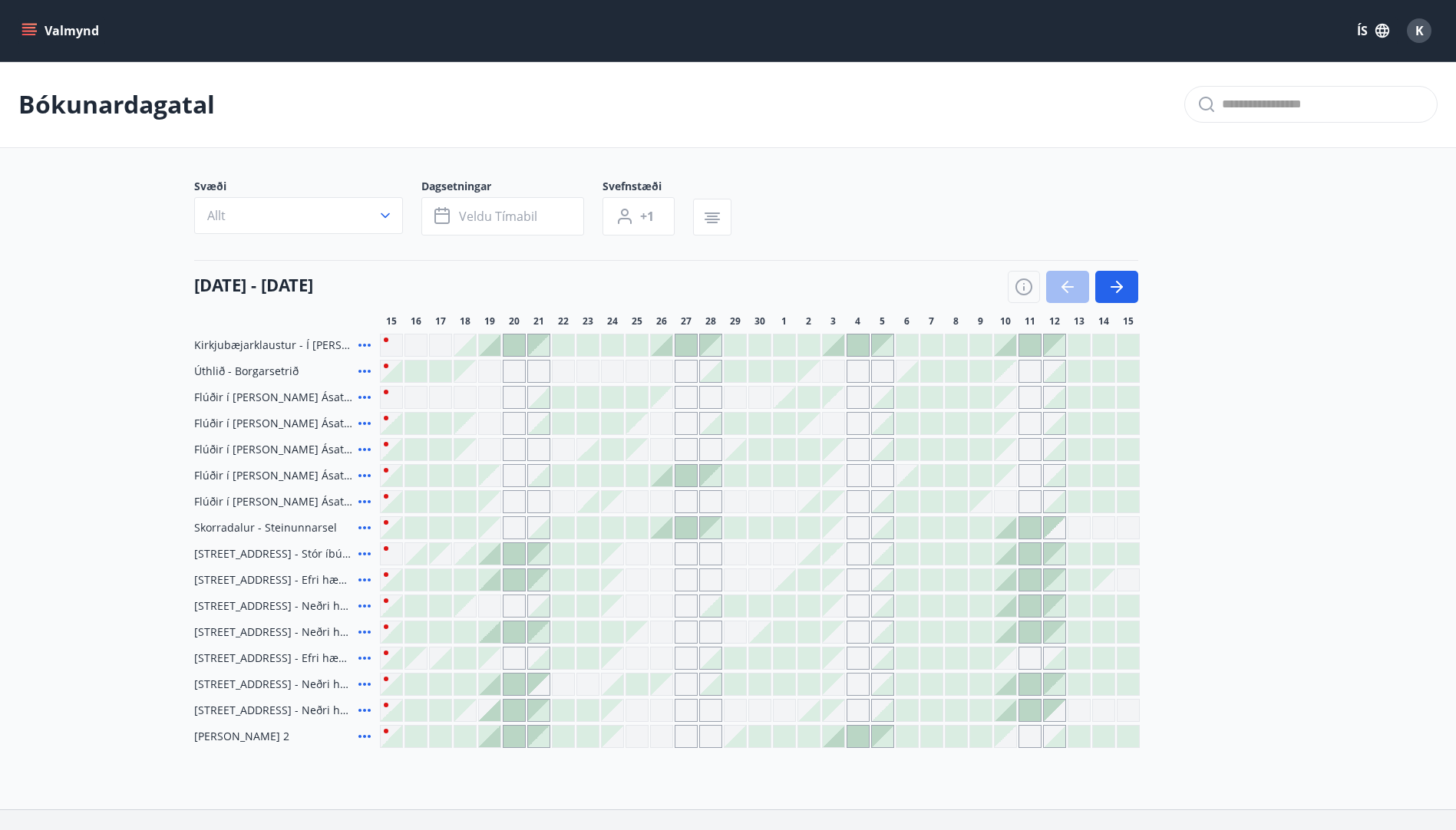
click at [1084, 293] on div at bounding box center [1073, 286] width 130 height 32
click at [1064, 291] on div at bounding box center [1073, 286] width 130 height 32
click at [1119, 293] on icon "button" at bounding box center [1117, 287] width 18 height 18
